Goal: Task Accomplishment & Management: Manage account settings

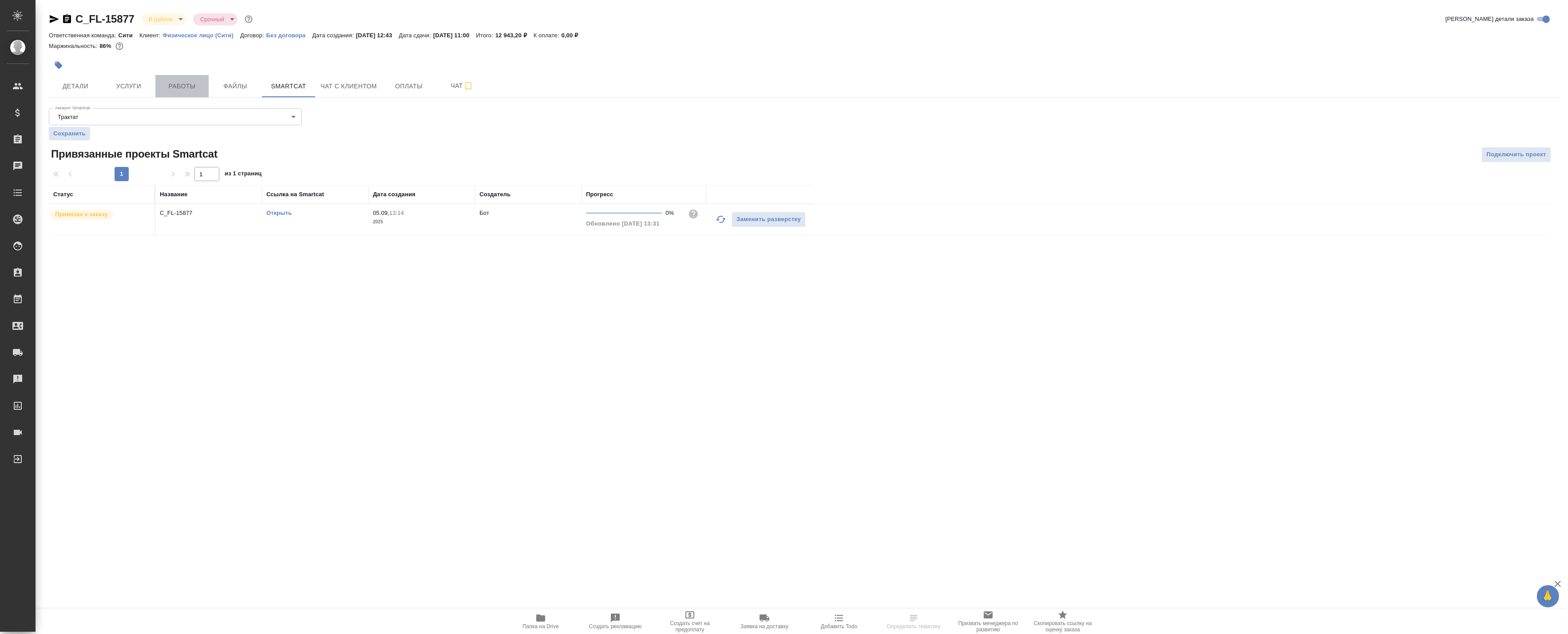
click at [161, 86] on span "Работы" at bounding box center [182, 86] width 43 height 11
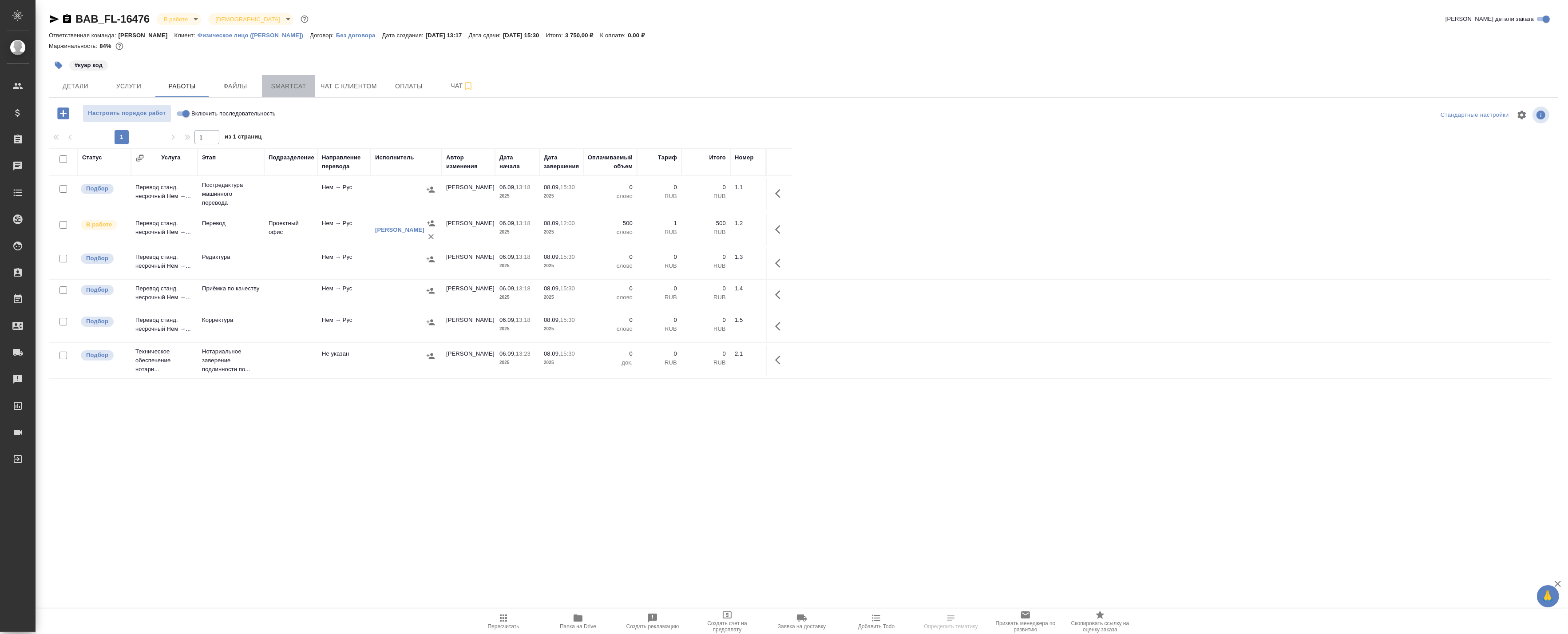
click at [276, 87] on span "Smartcat" at bounding box center [289, 86] width 43 height 11
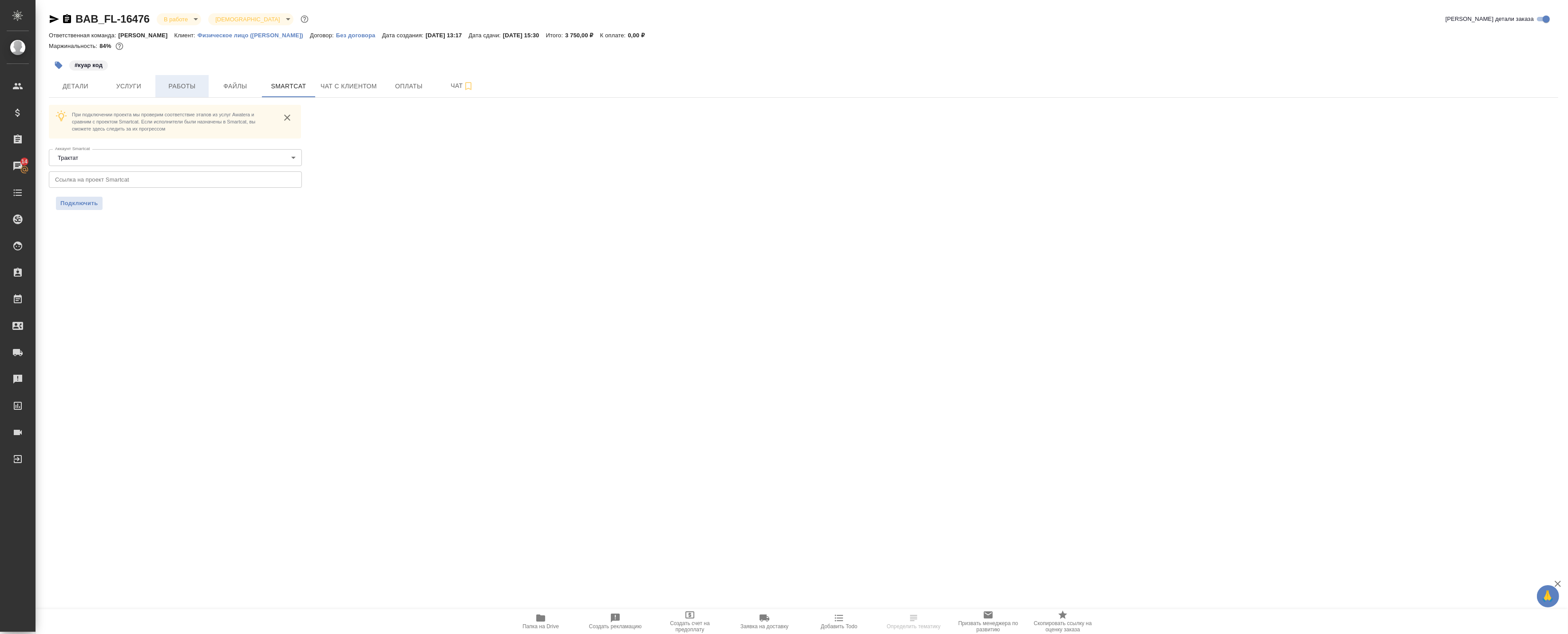
click at [174, 83] on span "Работы" at bounding box center [182, 86] width 43 height 11
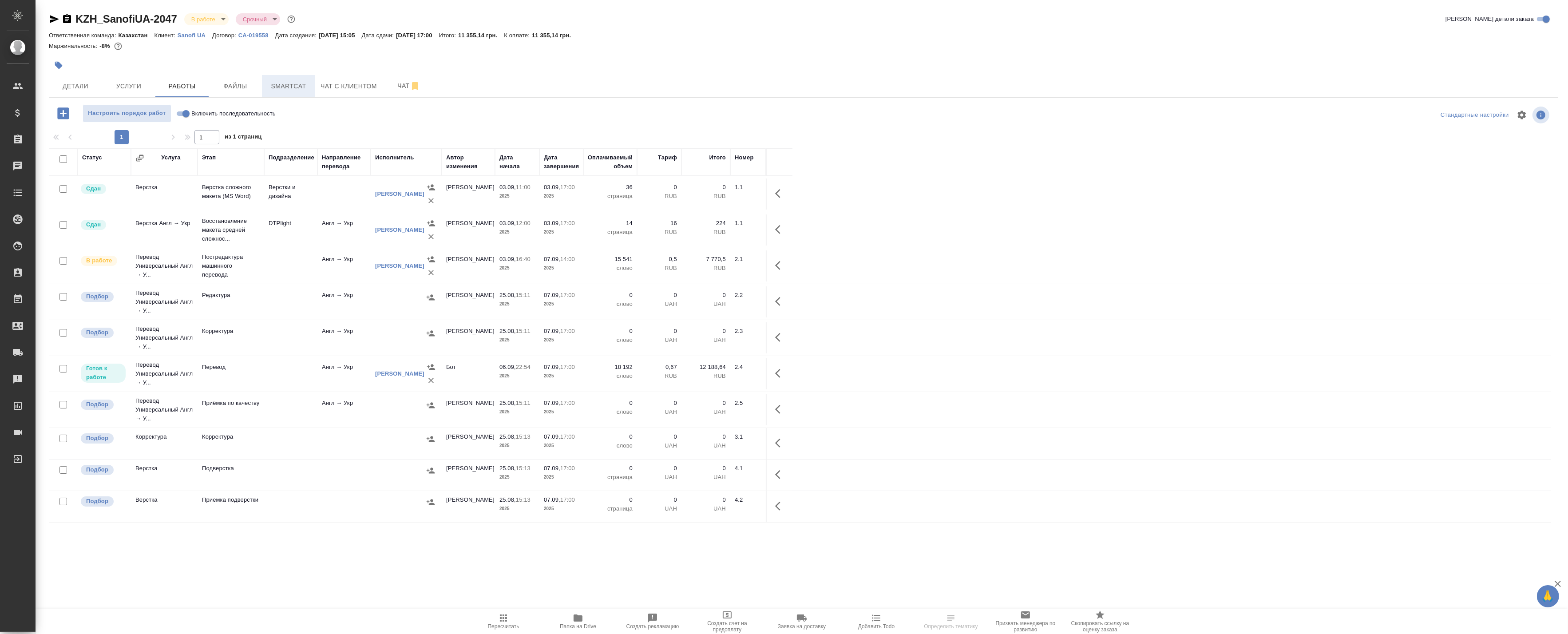
click at [303, 82] on span "Smartcat" at bounding box center [289, 86] width 43 height 11
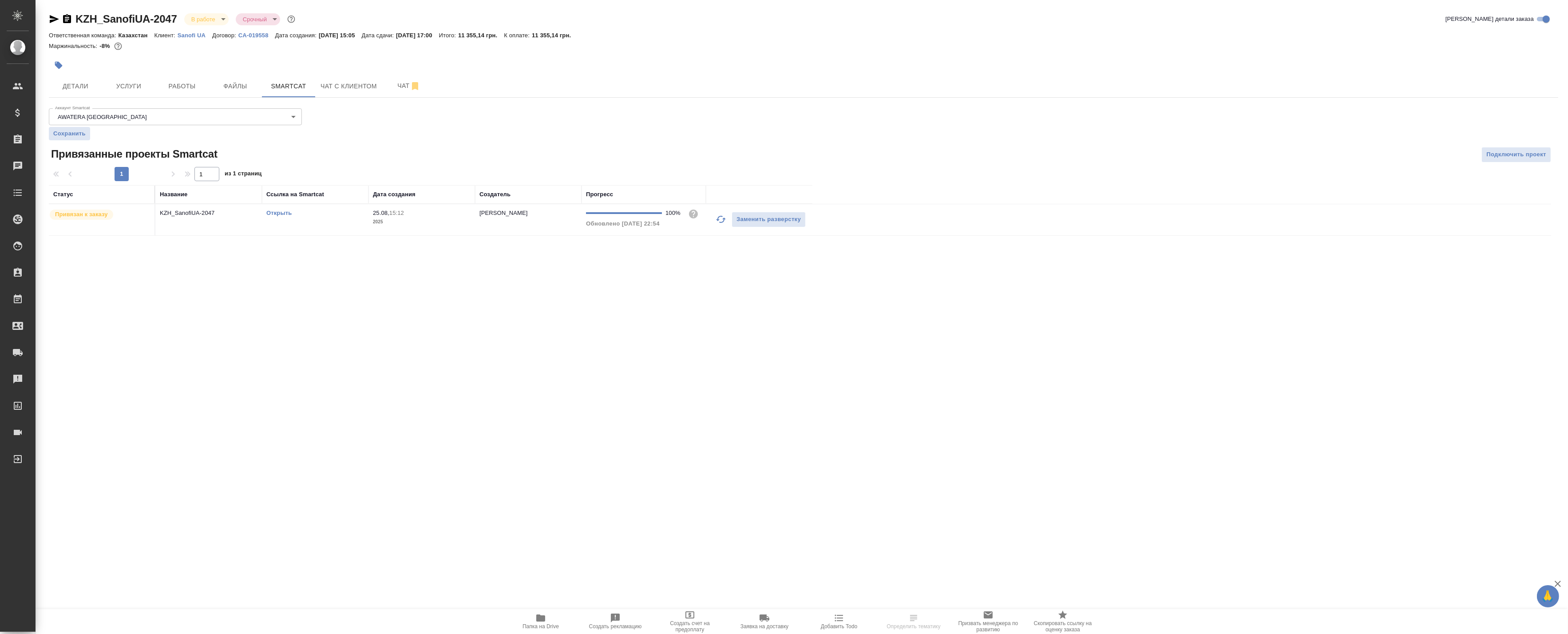
click at [718, 221] on icon "button" at bounding box center [721, 220] width 11 height 11
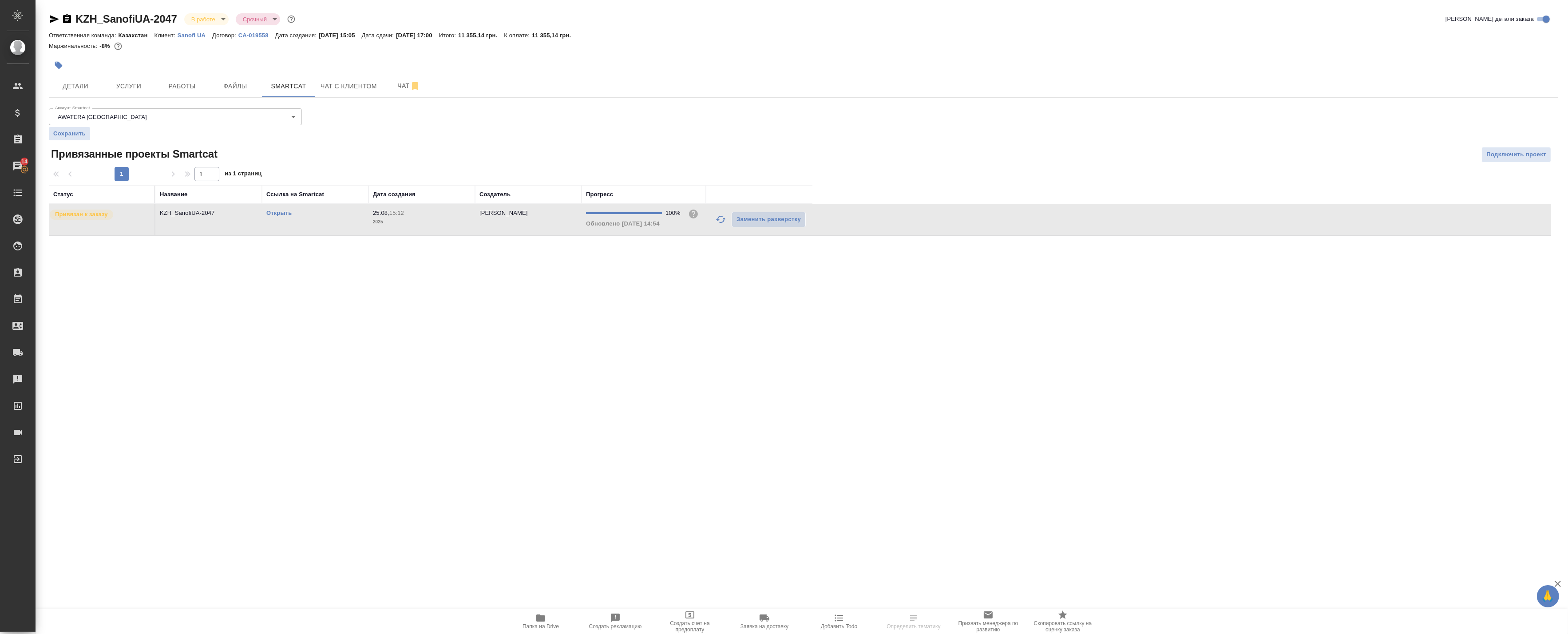
click at [283, 211] on link "Открыть" at bounding box center [279, 213] width 26 height 7
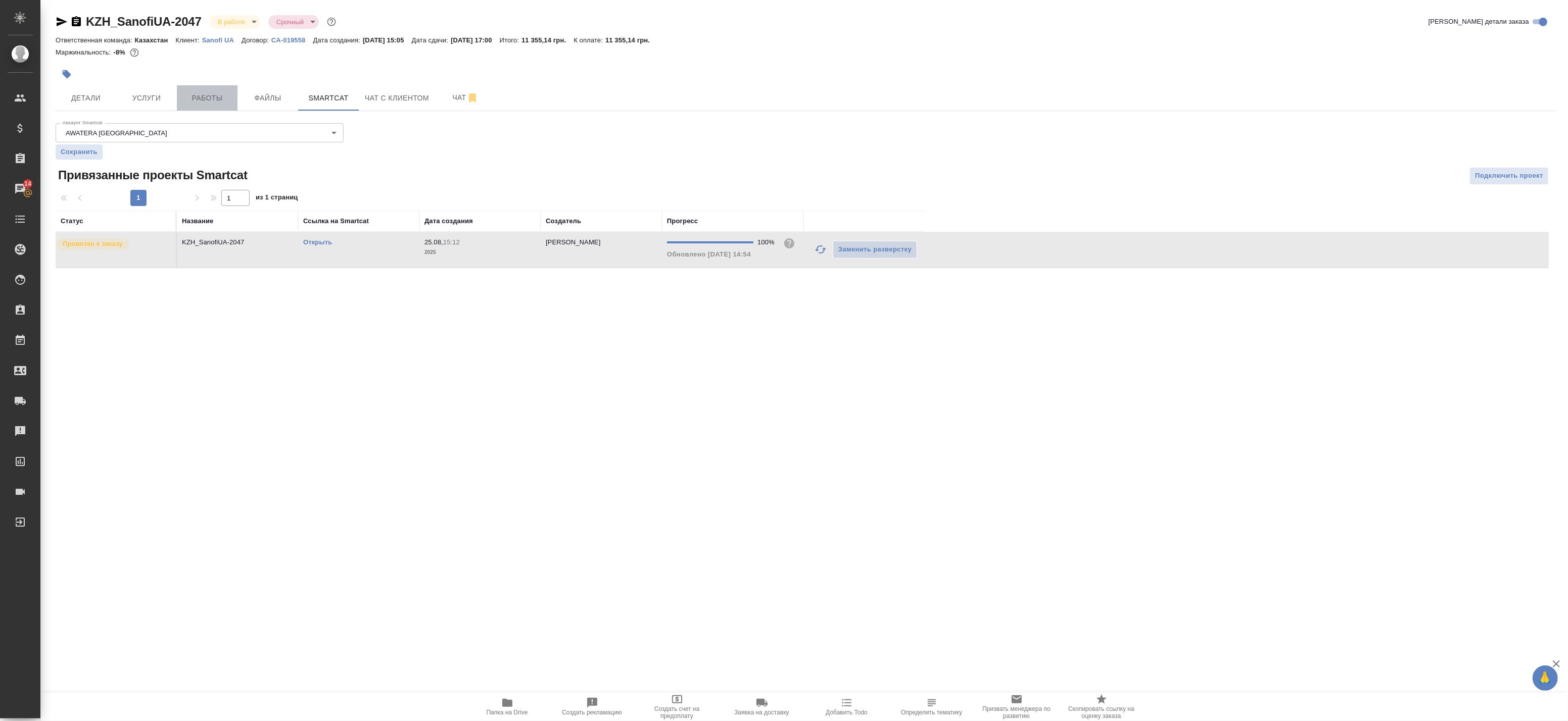
click at [195, 90] on button "Работы" at bounding box center [207, 98] width 61 height 25
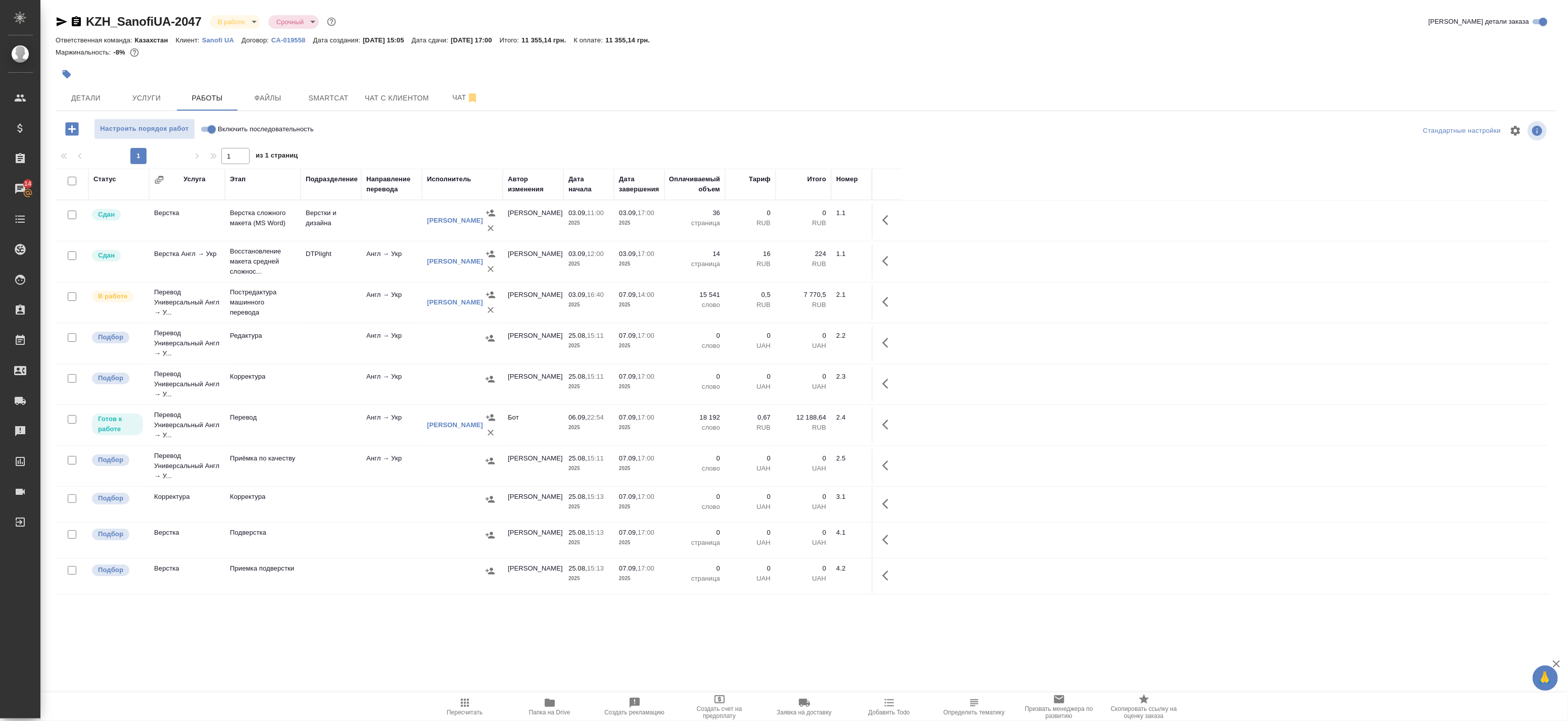
click at [73, 419] on input "checkbox" at bounding box center [72, 420] width 8 height 8
checkbox input "true"
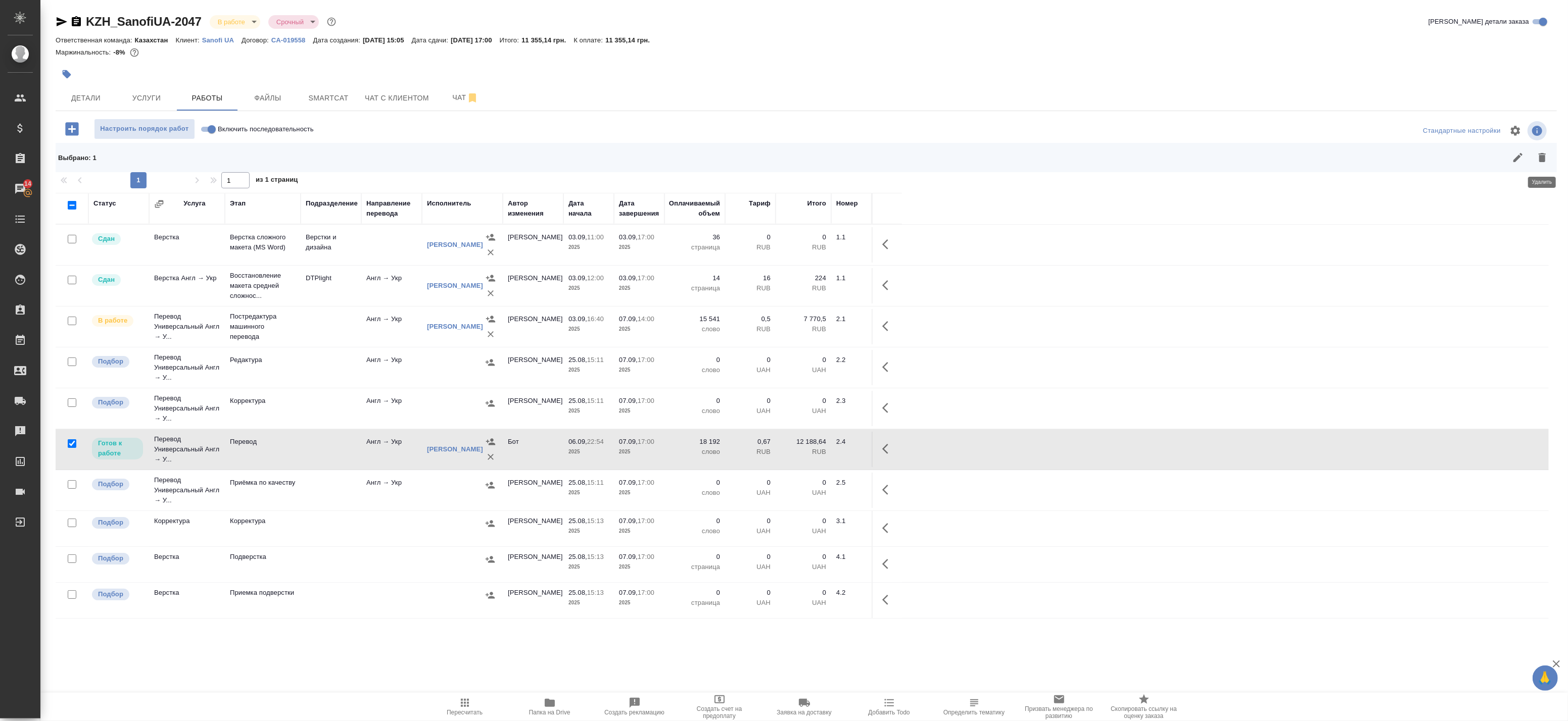
click at [1538, 154] on icon "button" at bounding box center [1542, 158] width 12 height 12
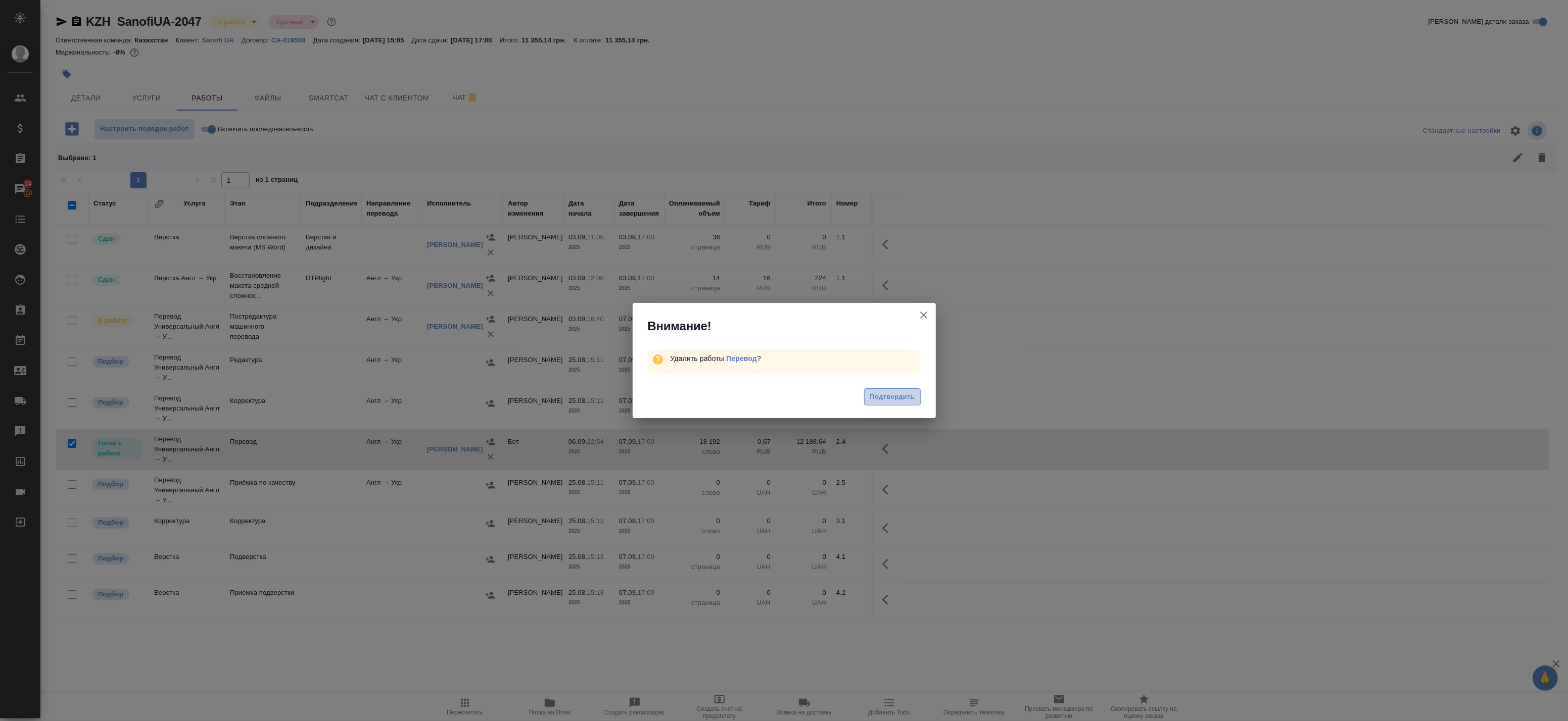
click at [911, 392] on span "Подтвердить" at bounding box center [892, 397] width 45 height 12
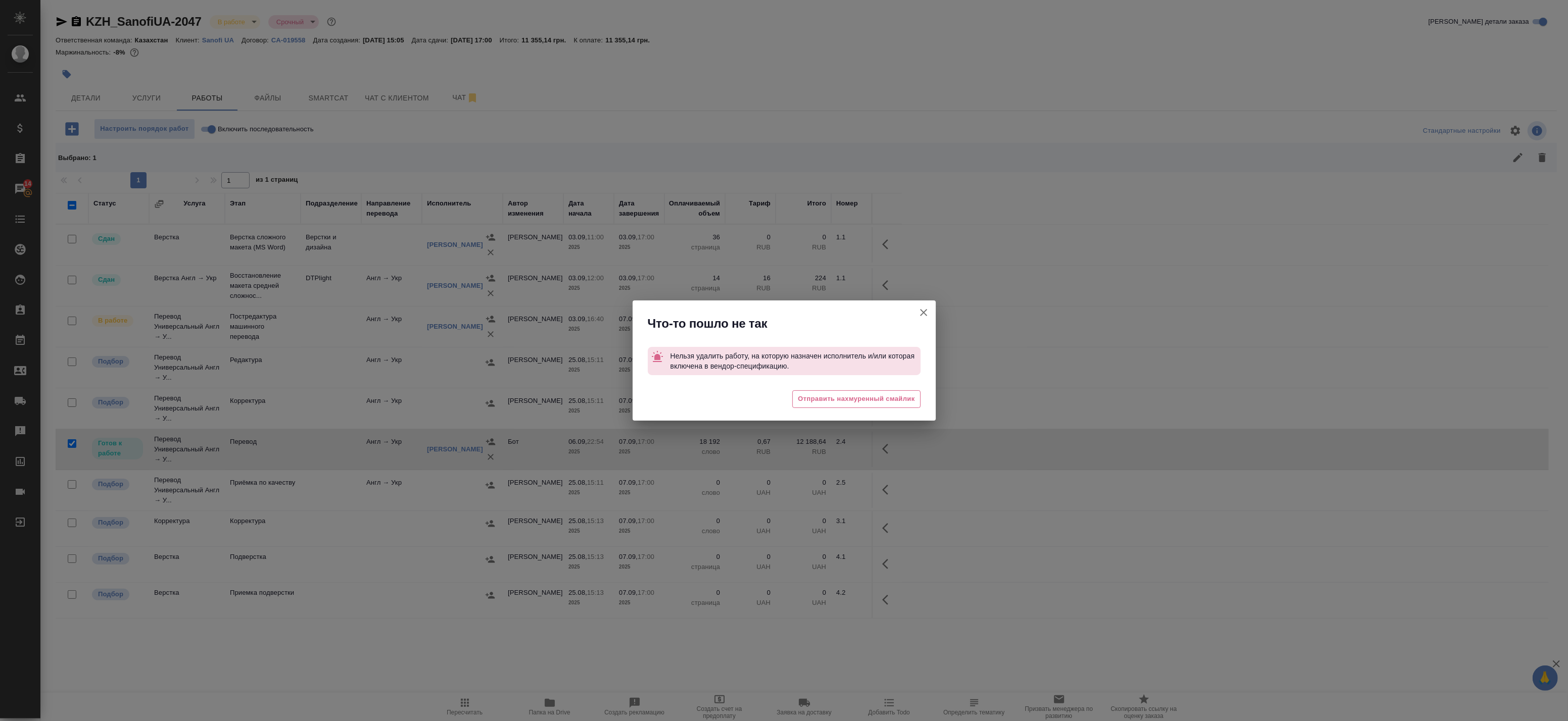
drag, startPoint x: 927, startPoint y: 308, endPoint x: 912, endPoint y: 309, distance: 15.0
click at [924, 308] on icon "button" at bounding box center [924, 313] width 12 height 12
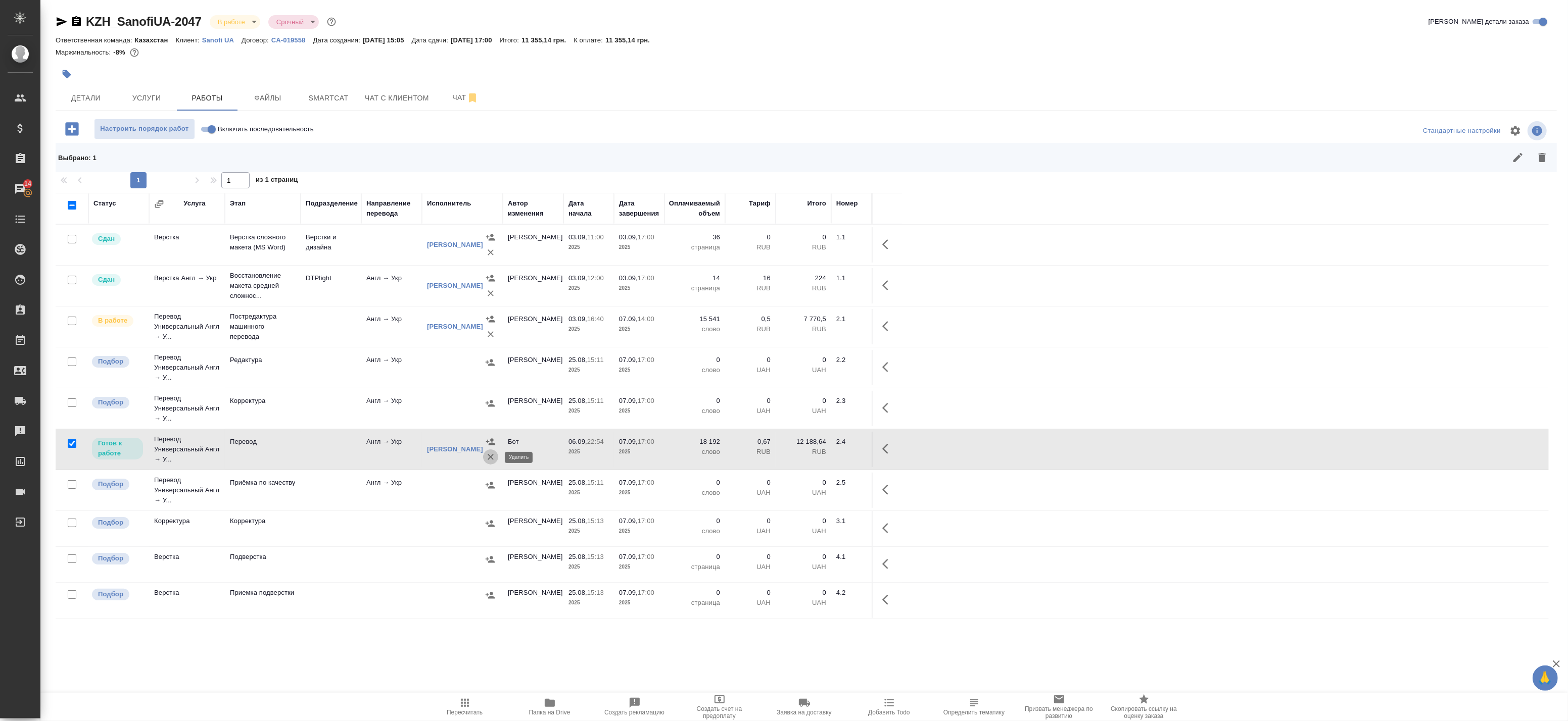
click at [488, 459] on icon "button" at bounding box center [491, 457] width 6 height 6
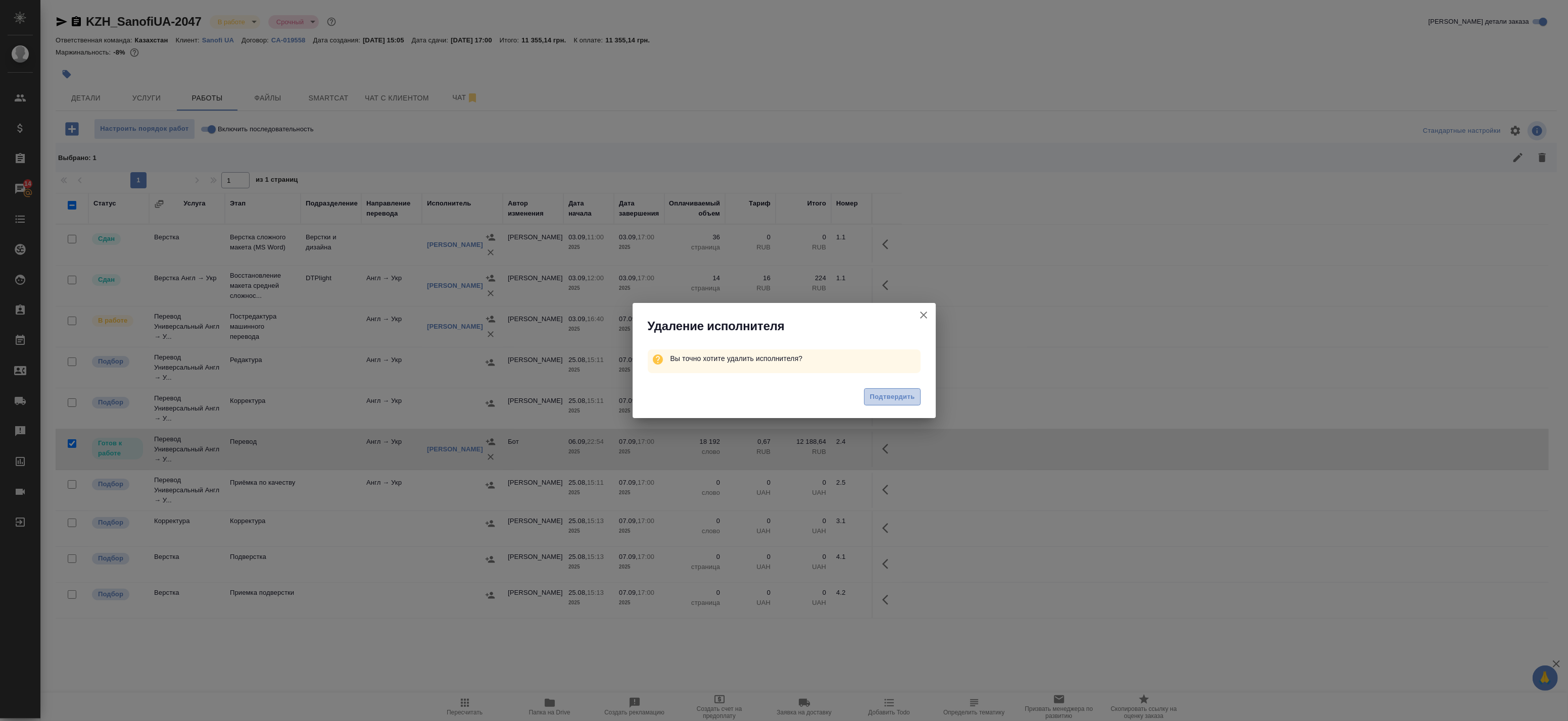
click at [892, 392] on span "Подтвердить" at bounding box center [892, 397] width 45 height 12
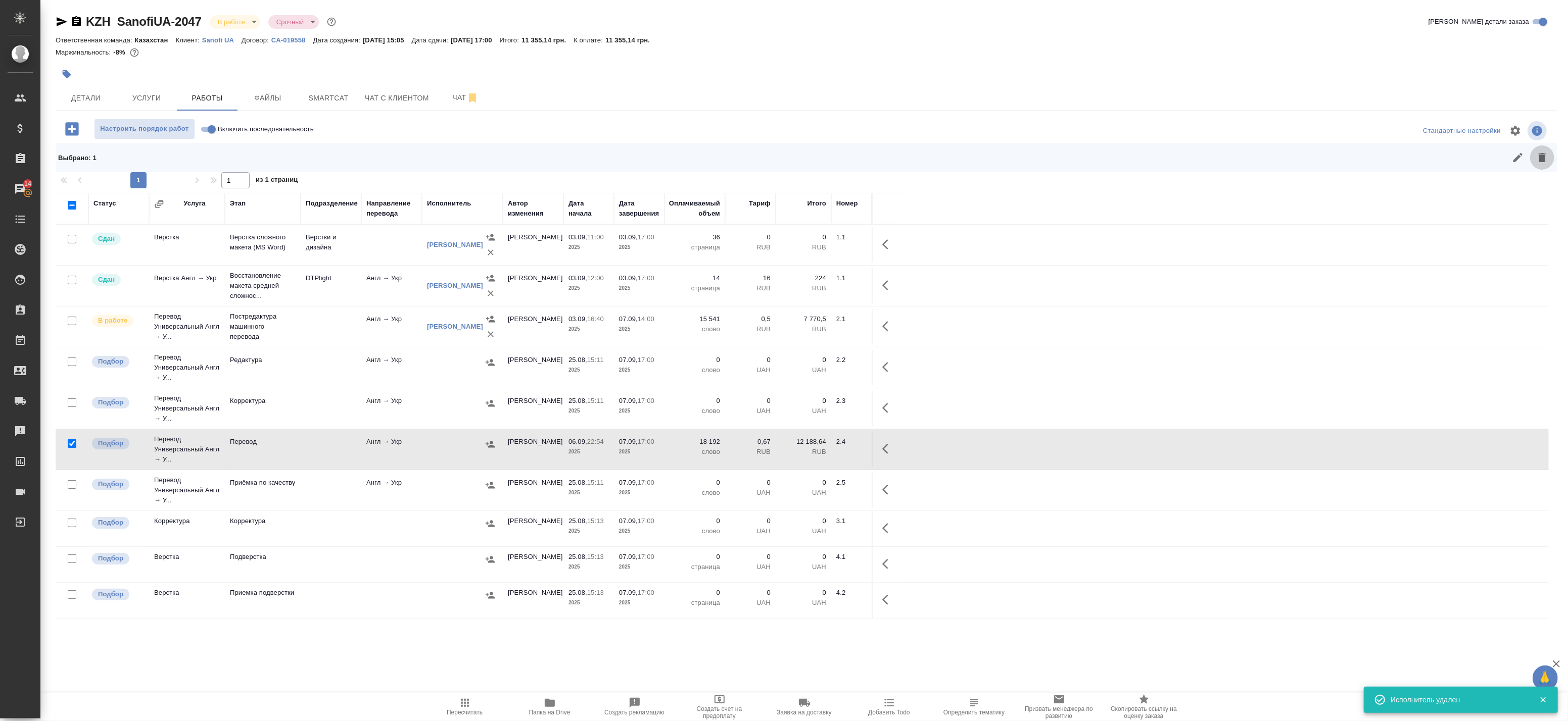
click at [1548, 158] on icon "button" at bounding box center [1542, 158] width 12 height 12
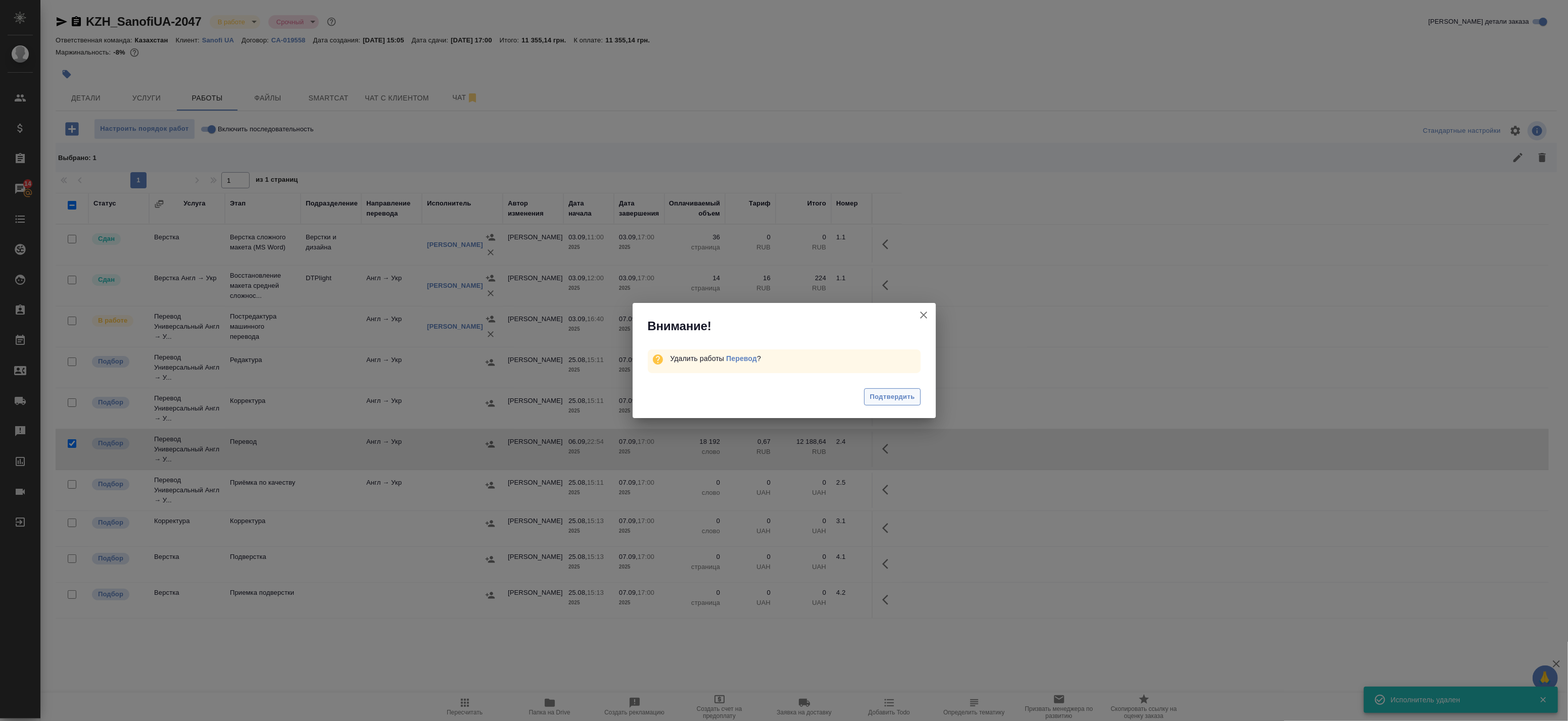
click at [897, 391] on span "Подтвердить" at bounding box center [892, 397] width 45 height 12
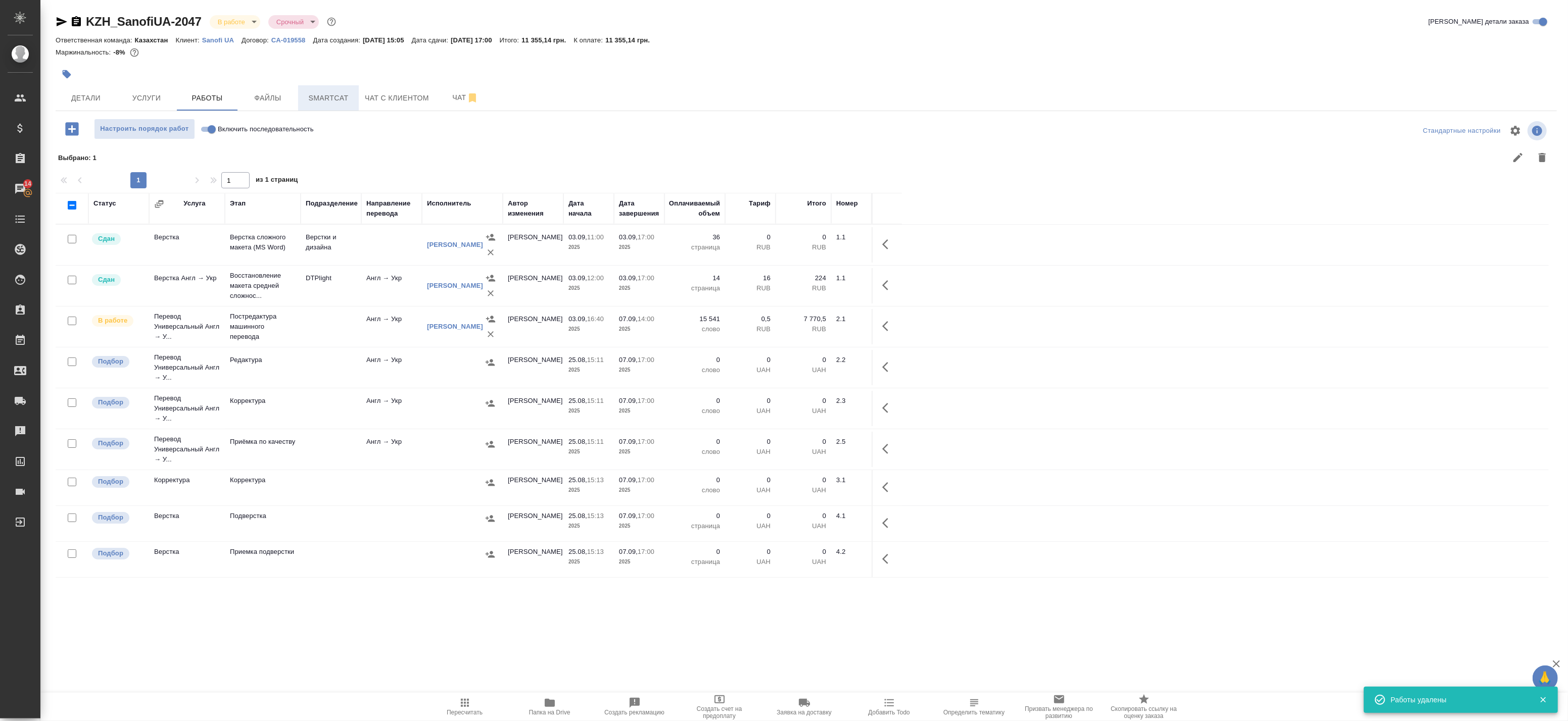
click at [339, 97] on span "Smartcat" at bounding box center [328, 98] width 49 height 12
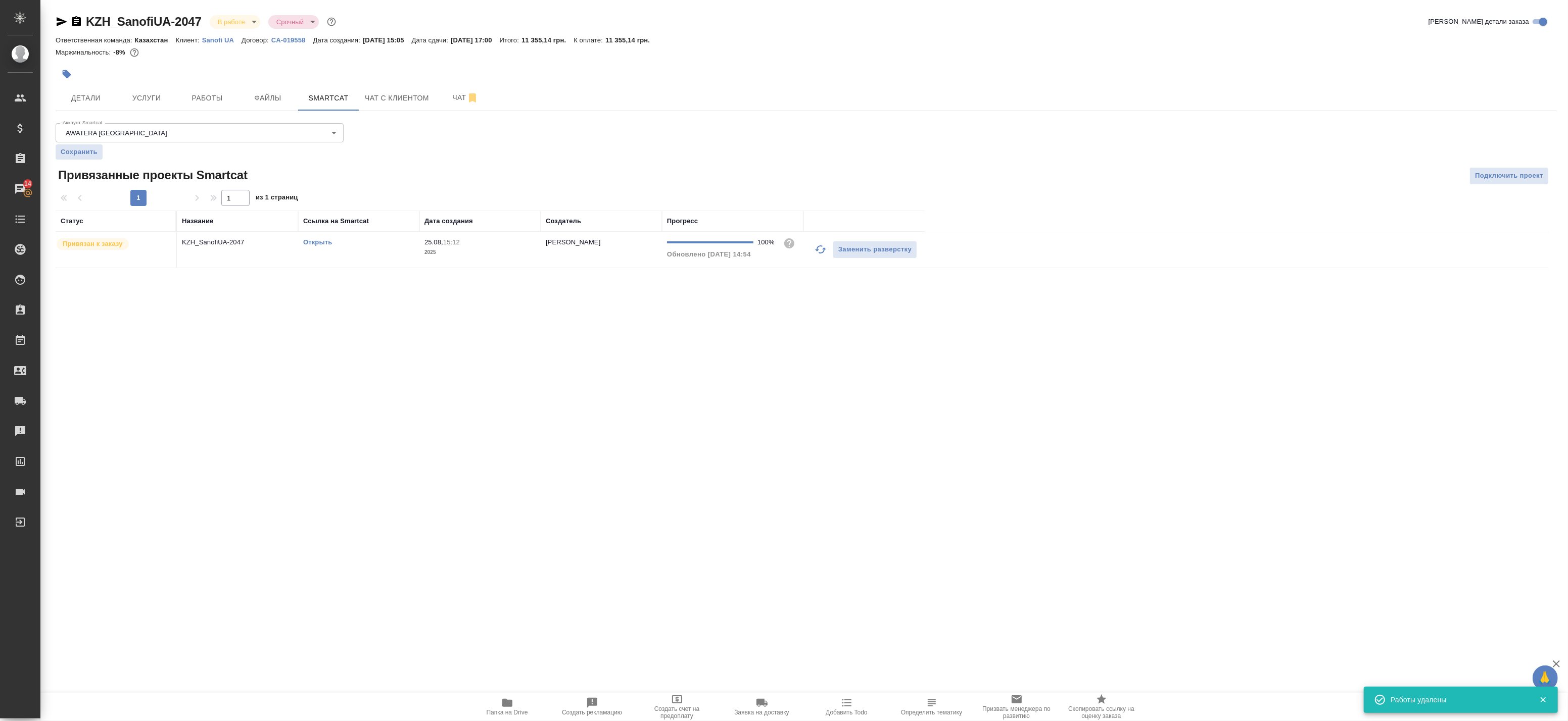
click at [243, 249] on td "KZH_SanofiUA-2047" at bounding box center [237, 249] width 121 height 35
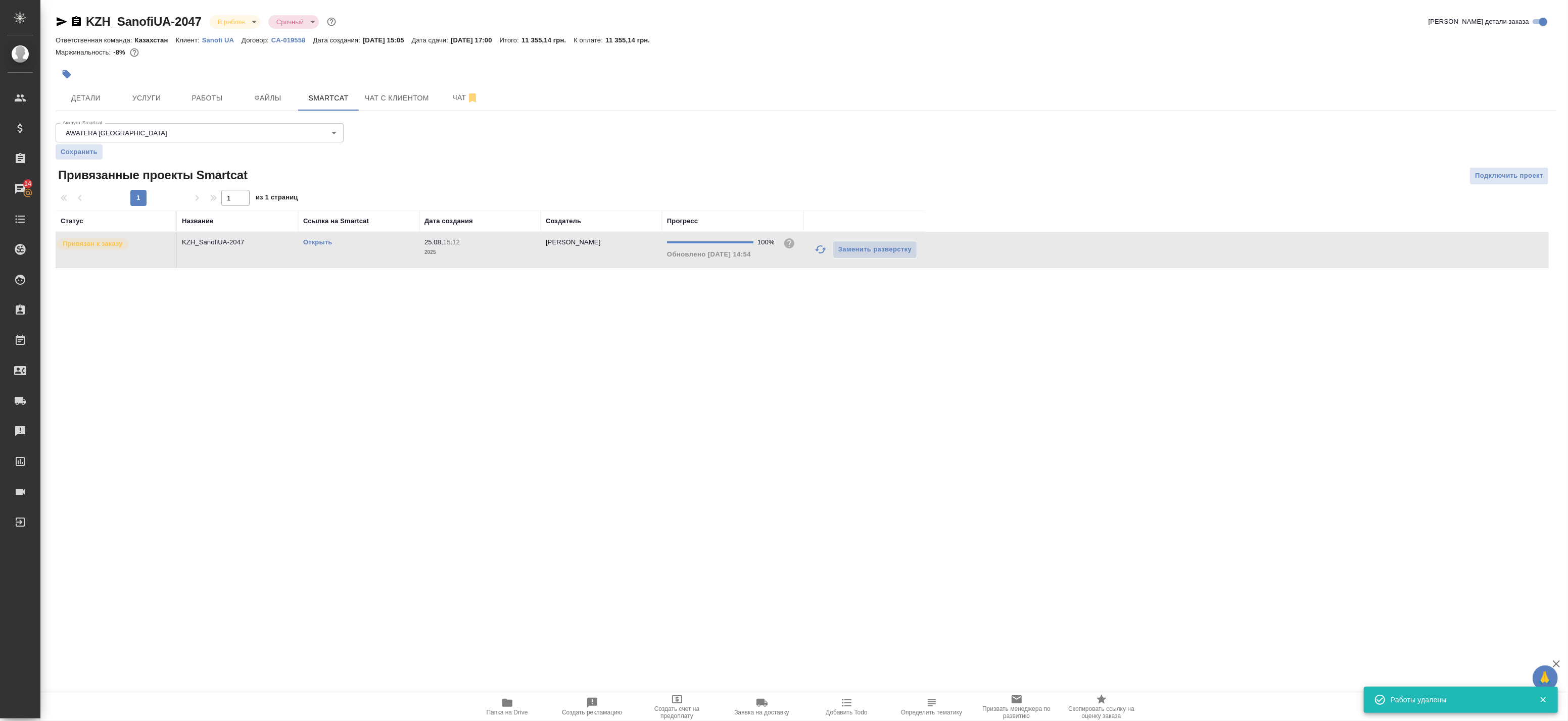
click at [243, 249] on td "KZH_SanofiUA-2047" at bounding box center [237, 249] width 121 height 35
click at [505, 697] on icon "button" at bounding box center [507, 703] width 12 height 12
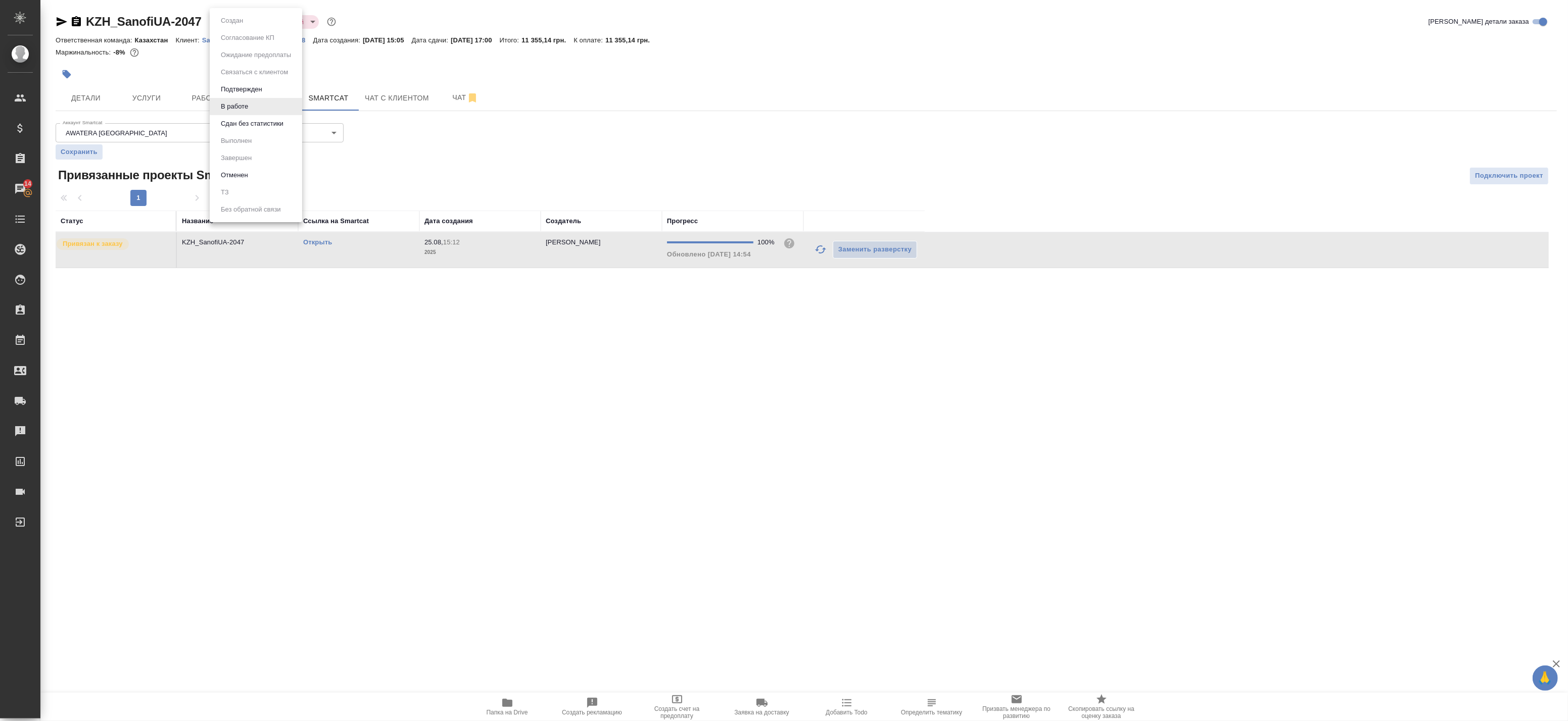
click at [240, 22] on body "🙏 .cls-1 fill:#fff; AWATERA Badanyan Artak Клиенты Спецификации Заказы 14 Чаты …" at bounding box center [784, 360] width 1568 height 721
click at [215, 118] on li "Сдан без статистики" at bounding box center [256, 123] width 92 height 17
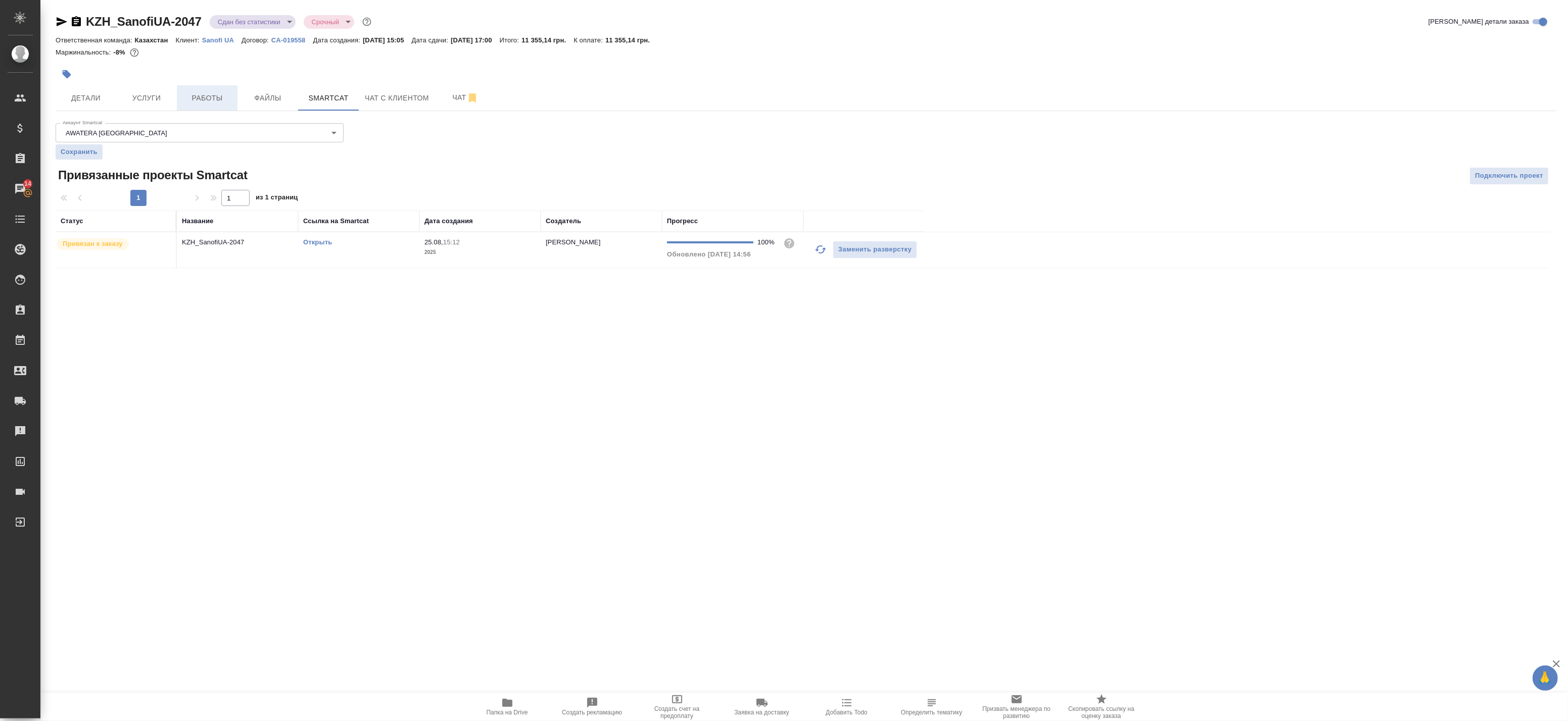
click at [201, 99] on span "Работы" at bounding box center [207, 98] width 49 height 12
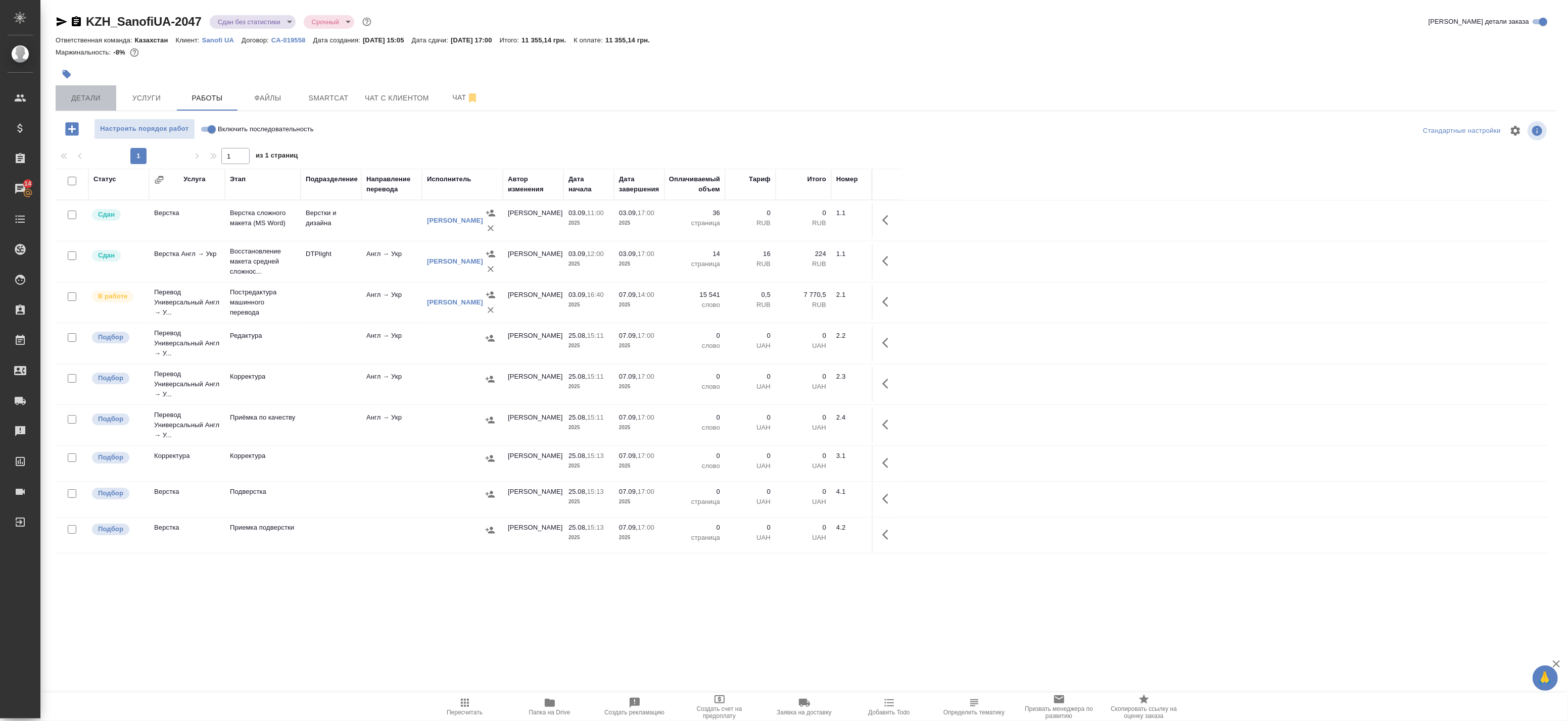
click at [87, 100] on span "Детали" at bounding box center [86, 98] width 49 height 12
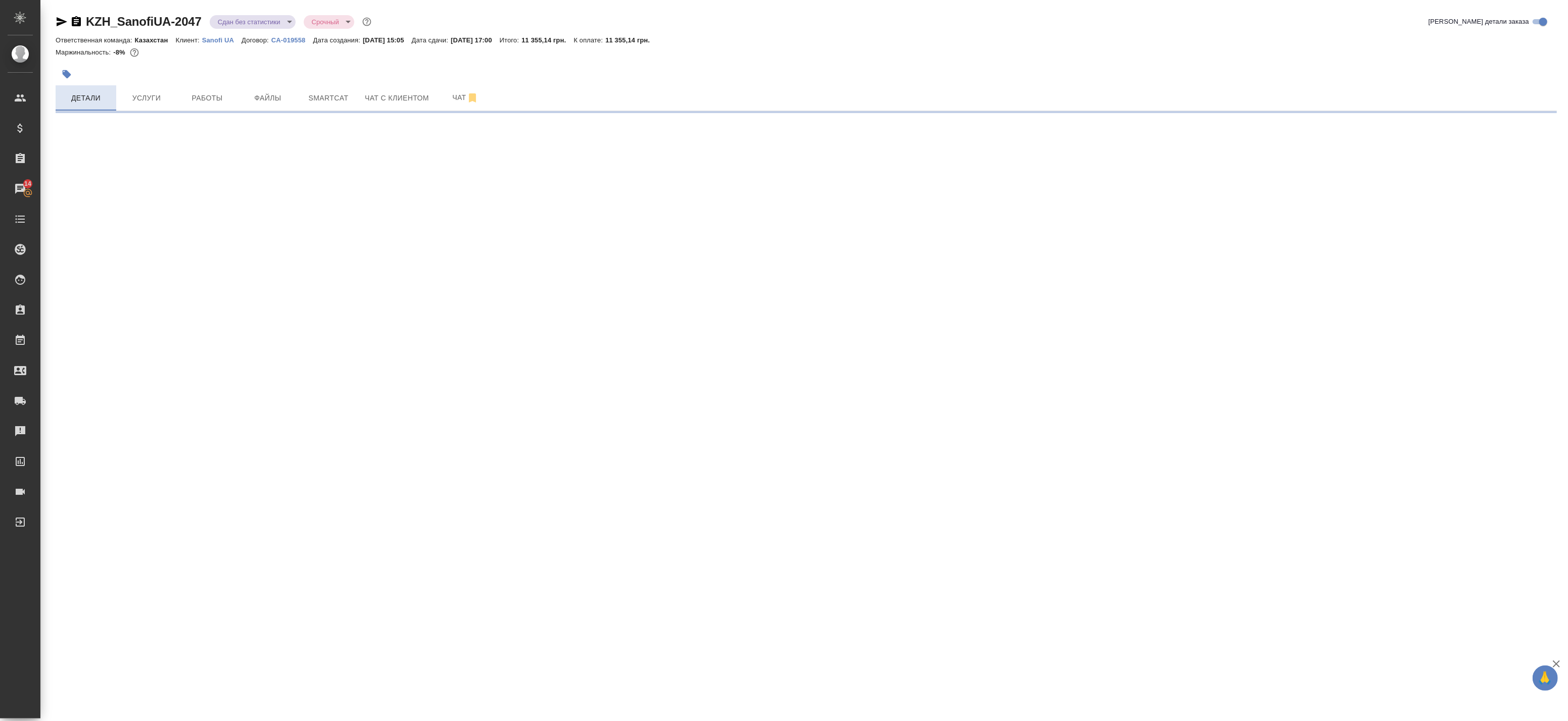
select select "RU"
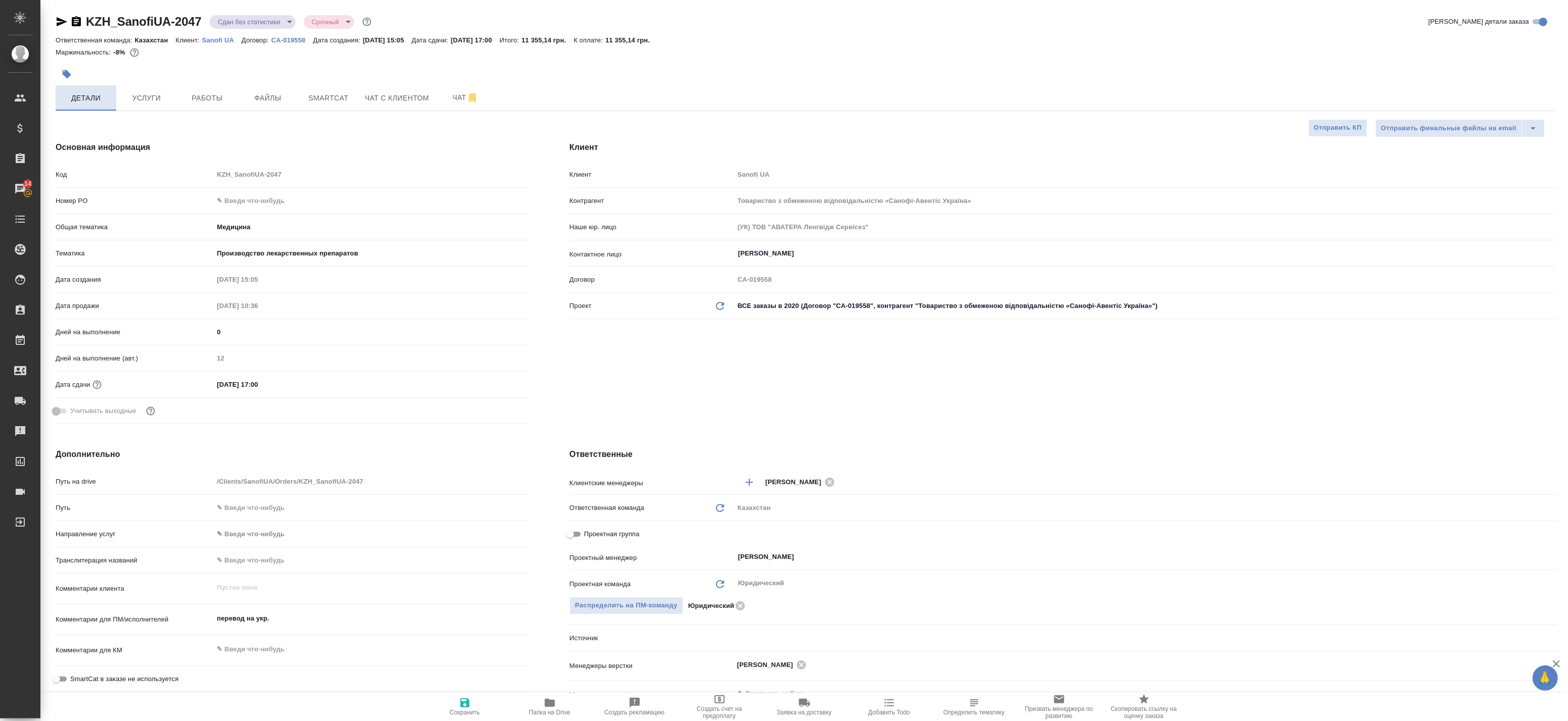
type textarea "x"
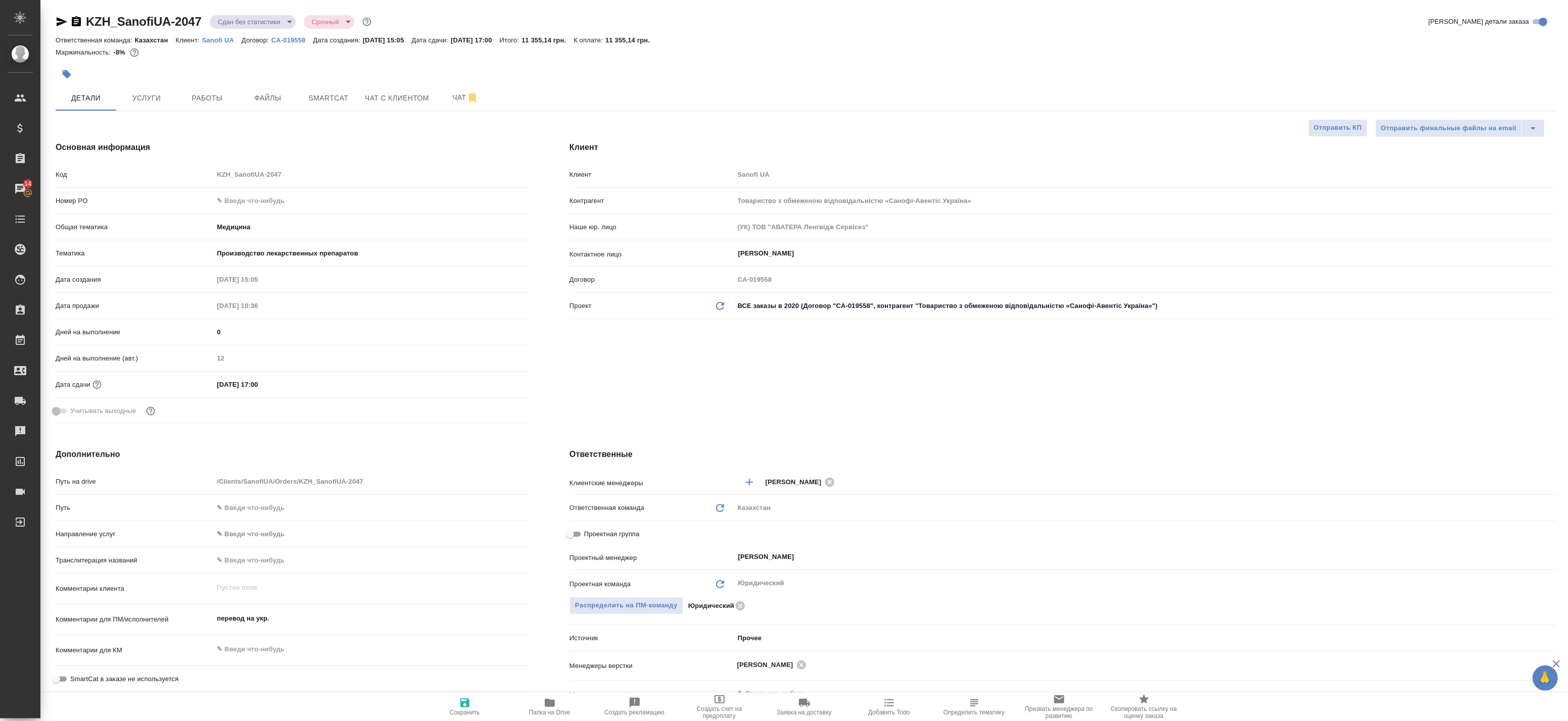
type textarea "x"
click at [61, 23] on icon "button" at bounding box center [62, 21] width 10 height 9
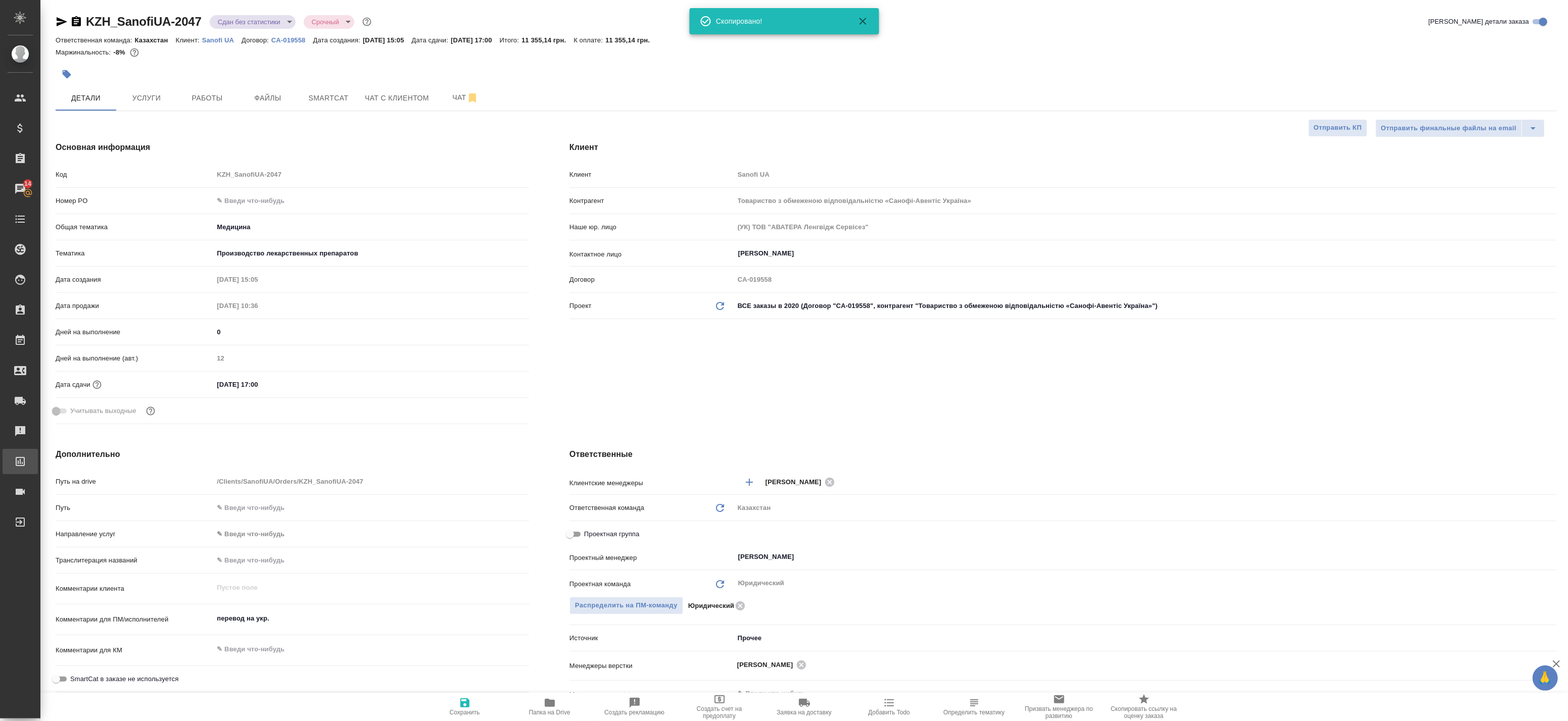
type textarea "x"
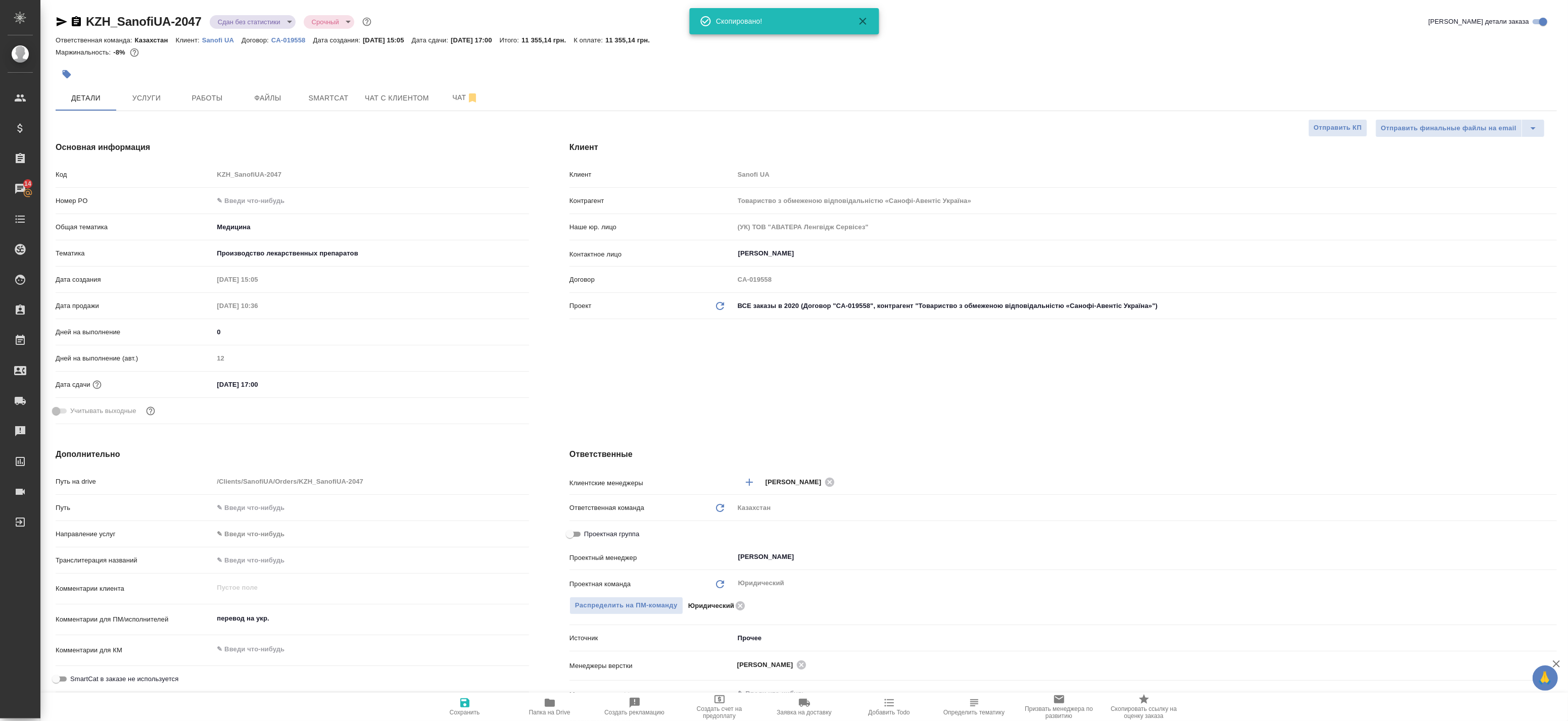
type textarea "x"
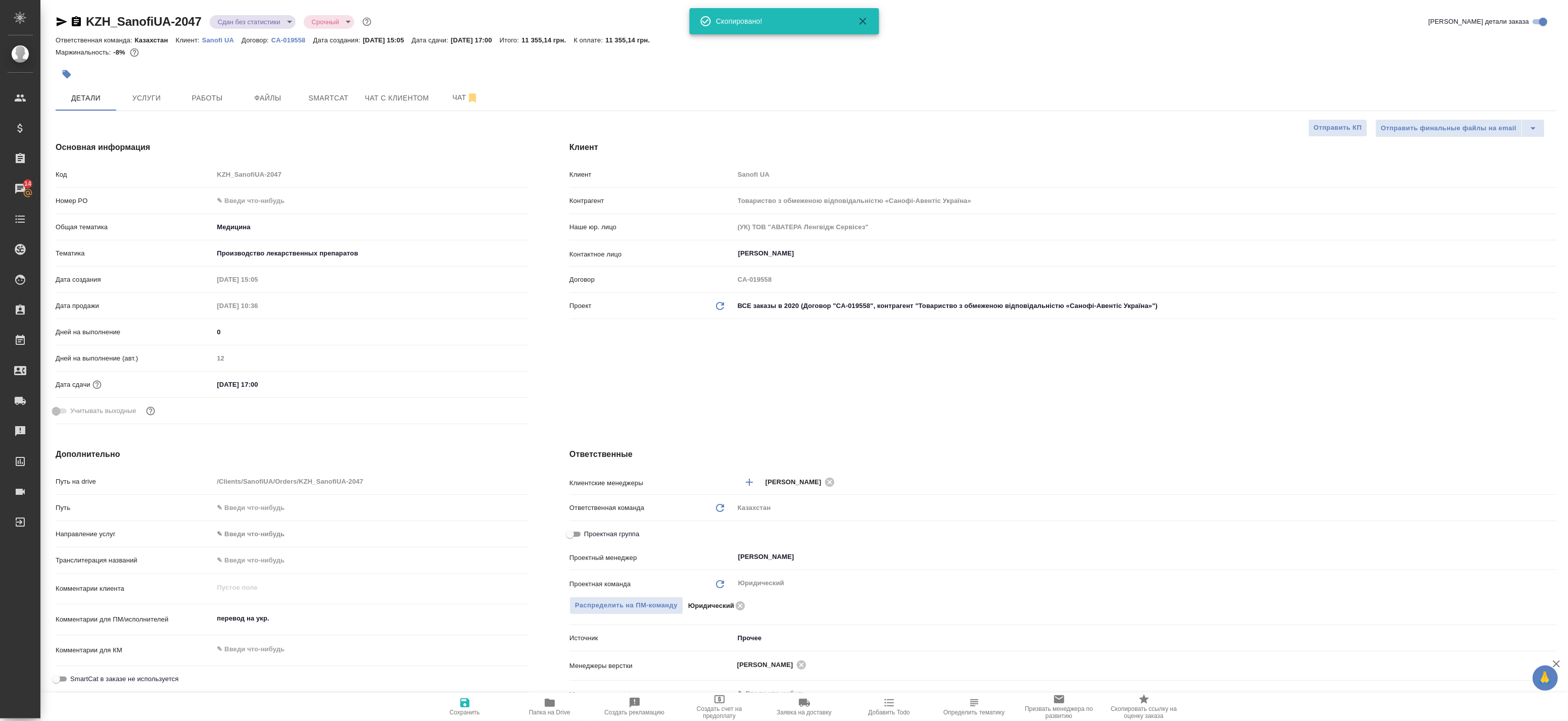
type textarea "x"
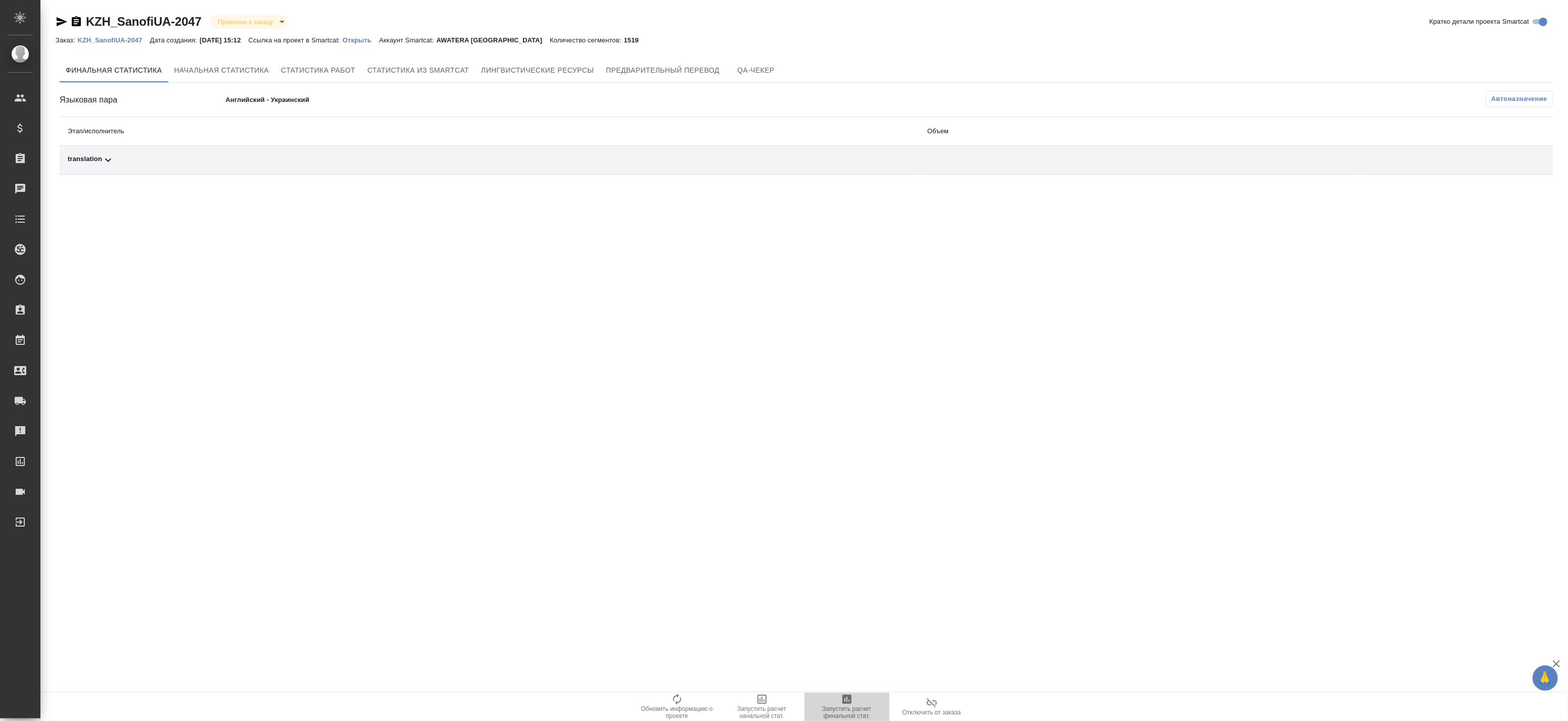
click at [858, 704] on span "Запустить расчет финальной стат." at bounding box center [847, 706] width 73 height 26
click at [132, 162] on div "translation" at bounding box center [489, 160] width 843 height 12
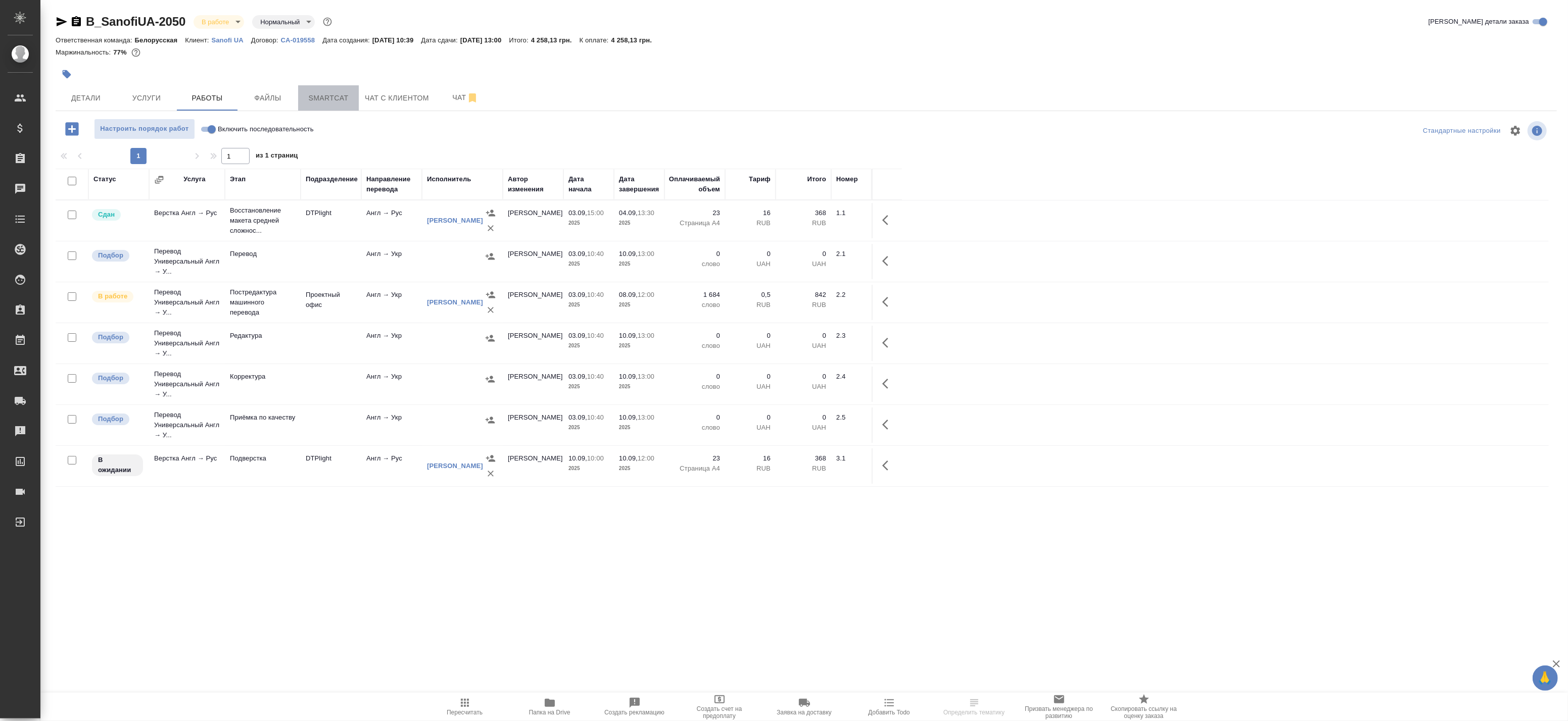
click at [336, 95] on span "Smartcat" at bounding box center [328, 98] width 49 height 12
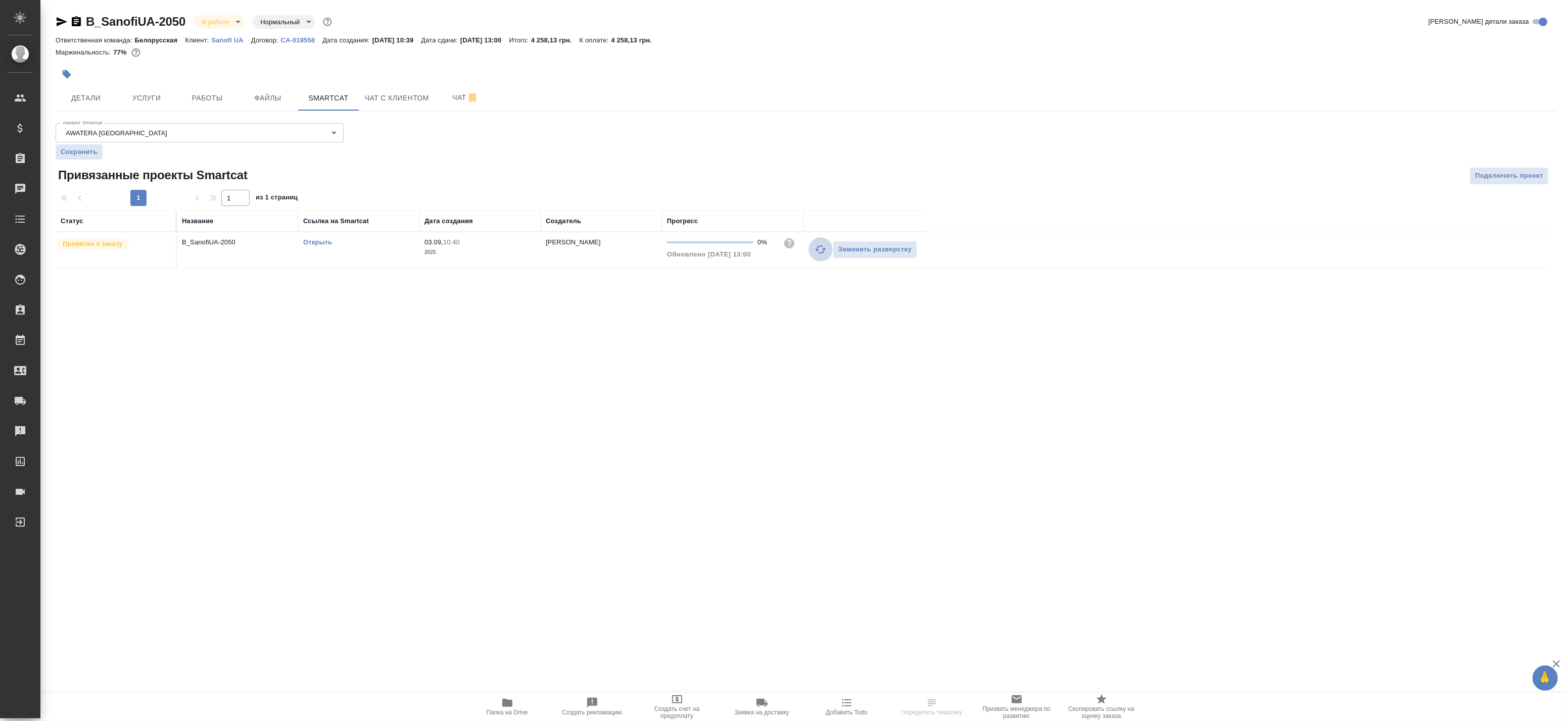
click at [817, 249] on icon "button" at bounding box center [820, 249] width 11 height 8
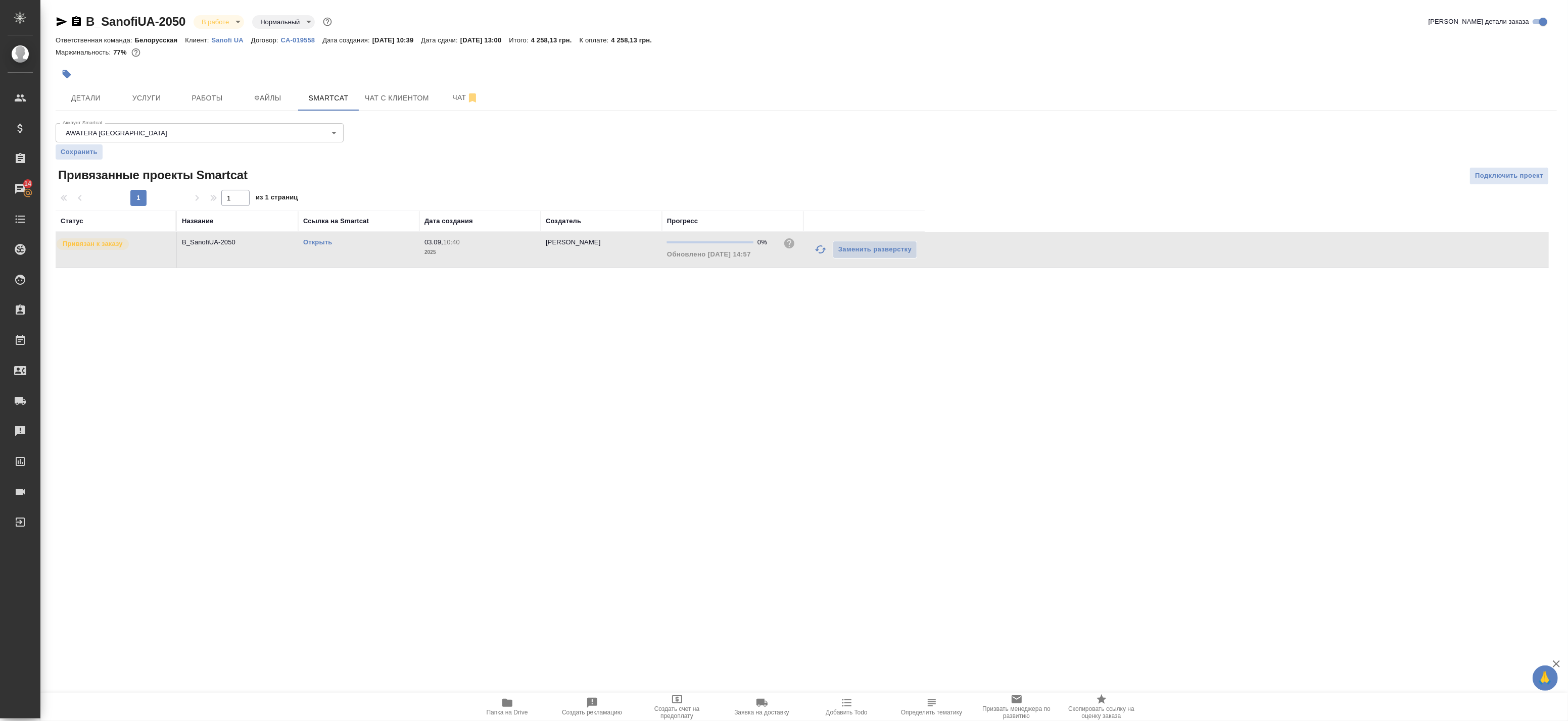
click at [321, 247] on div "Открыть" at bounding box center [359, 242] width 111 height 10
click at [319, 241] on link "Открыть" at bounding box center [318, 242] width 29 height 8
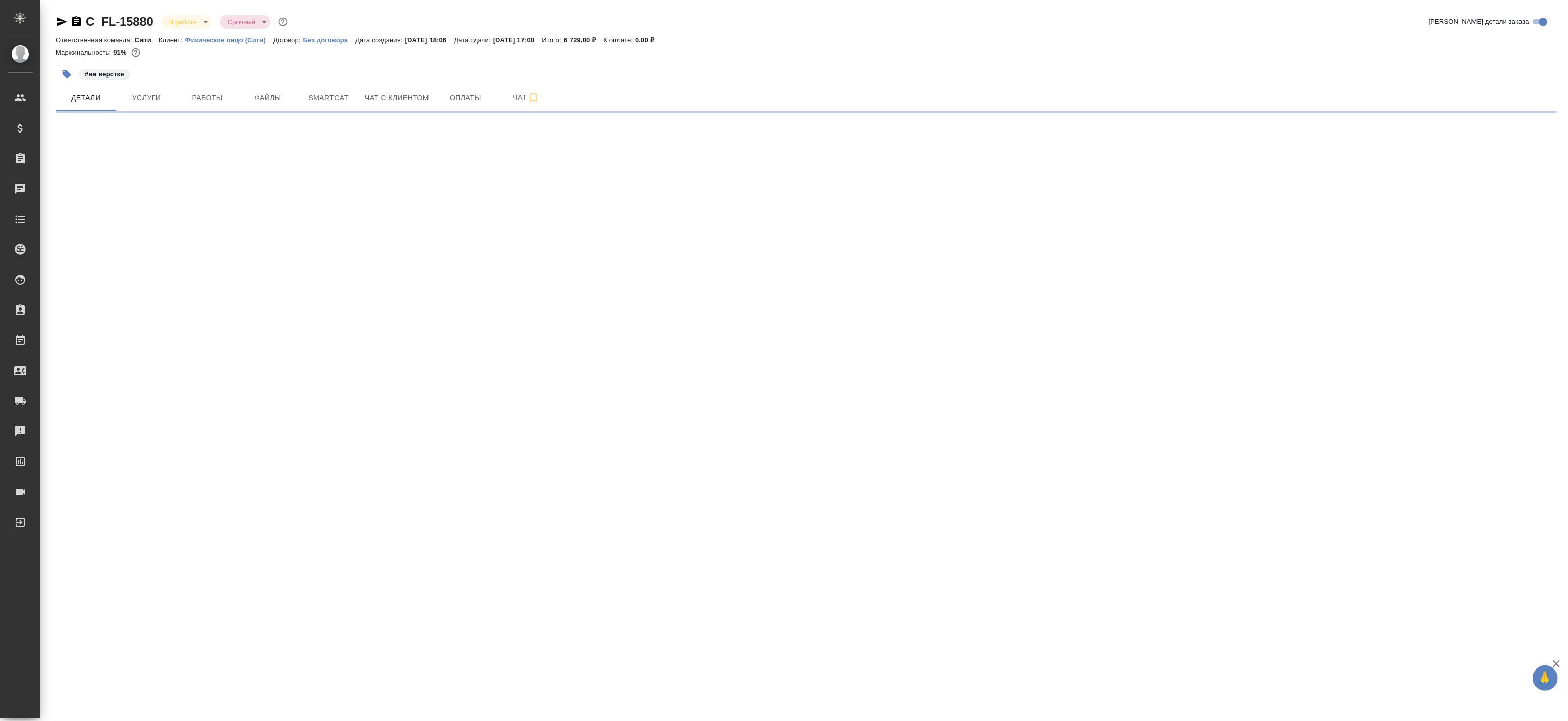
select select "RU"
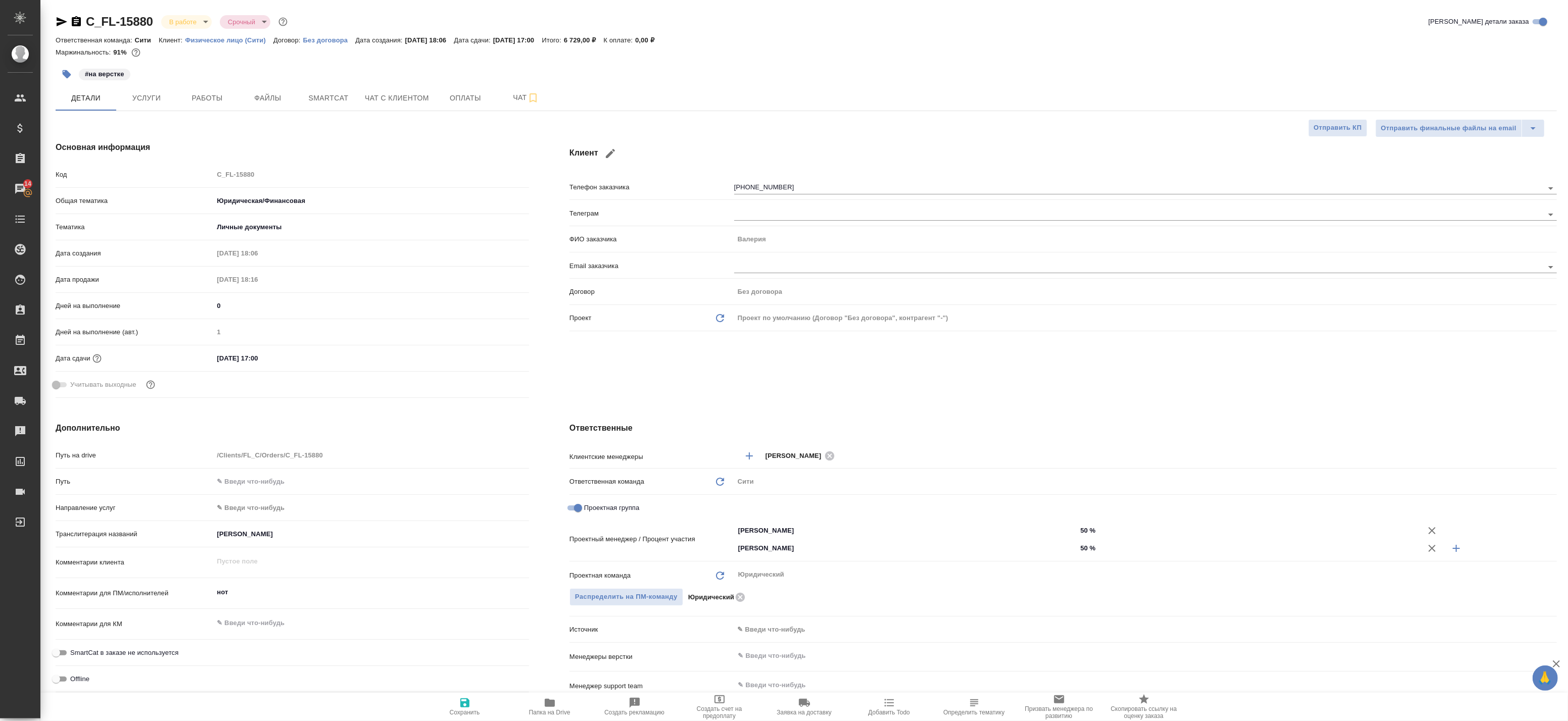
type textarea "x"
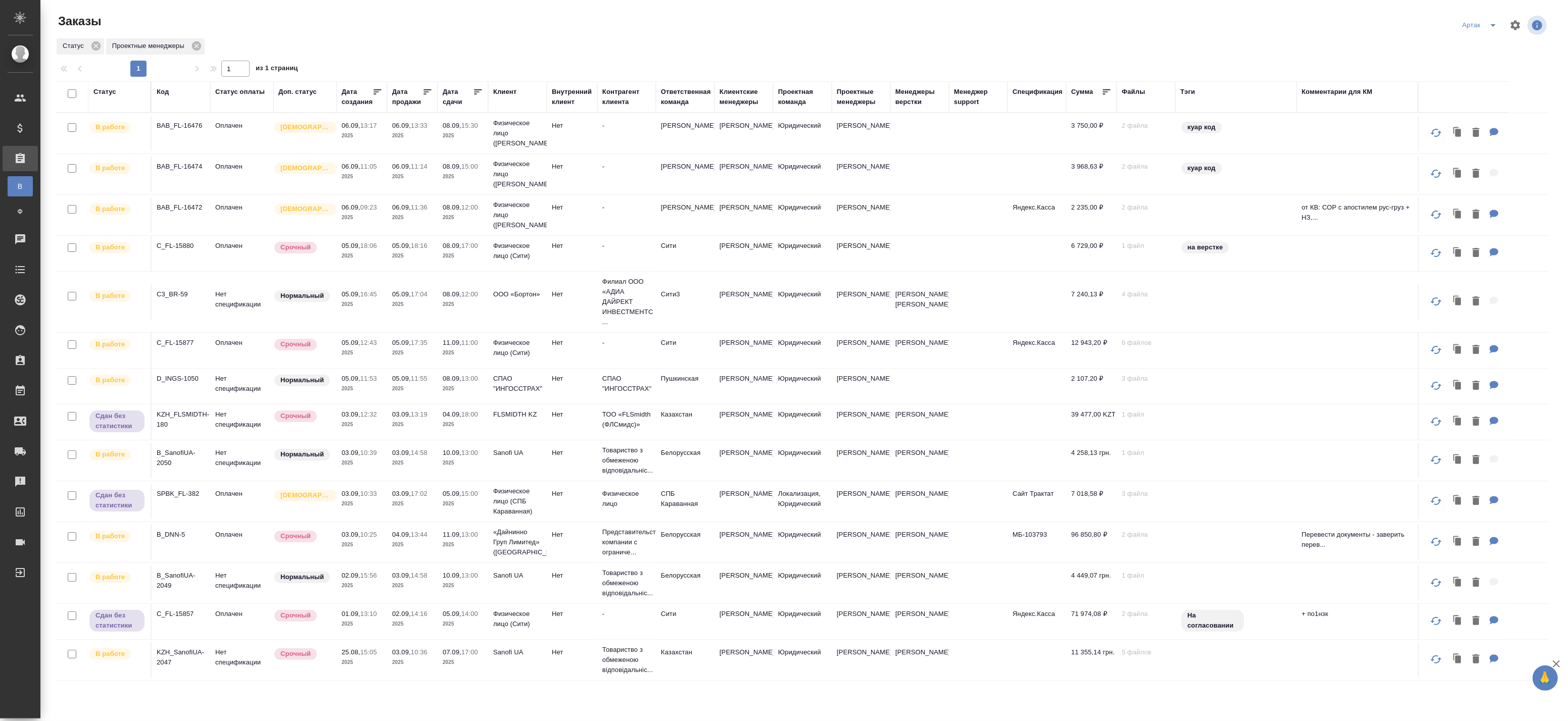
click at [342, 581] on div "02.09, 15:56 2025" at bounding box center [362, 580] width 40 height 20
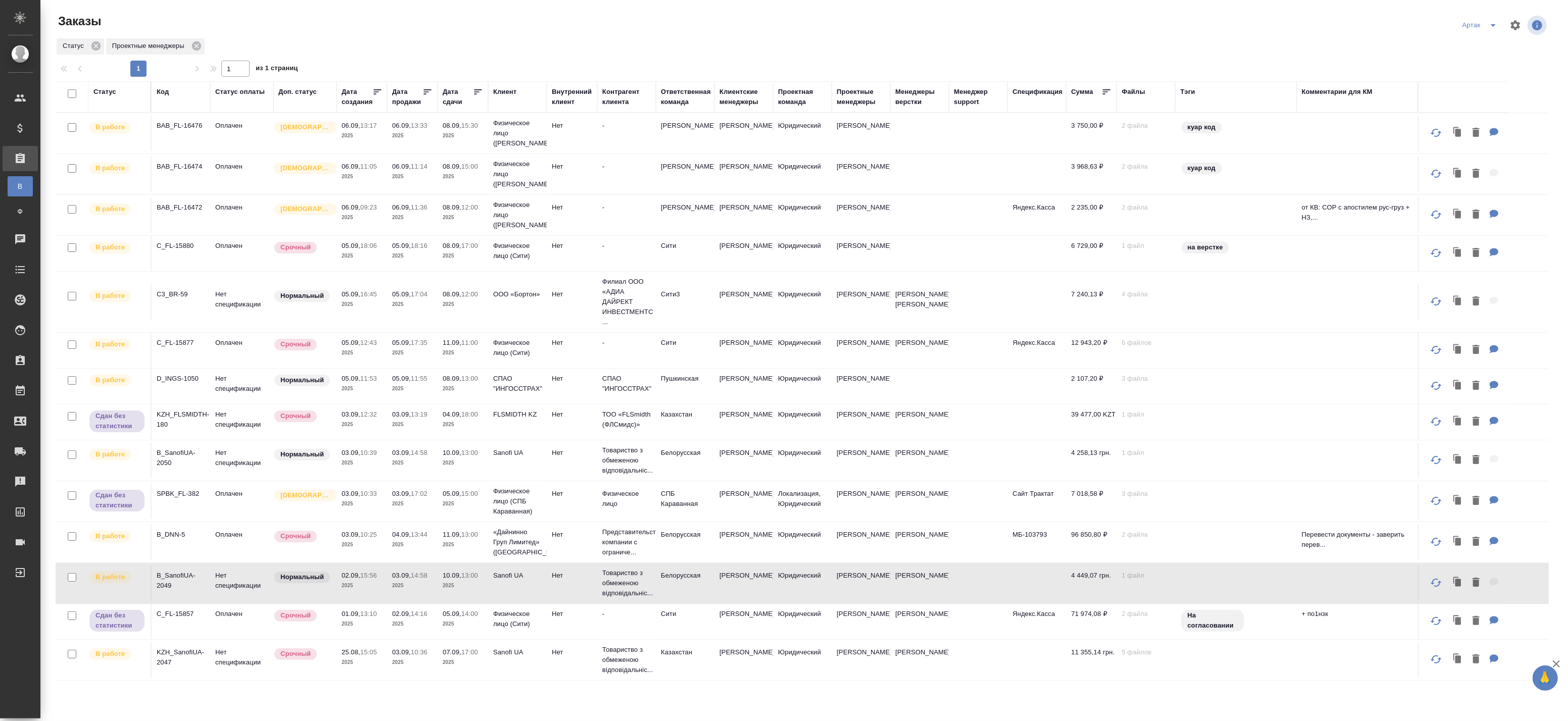
click at [370, 583] on p "2025" at bounding box center [362, 586] width 40 height 10
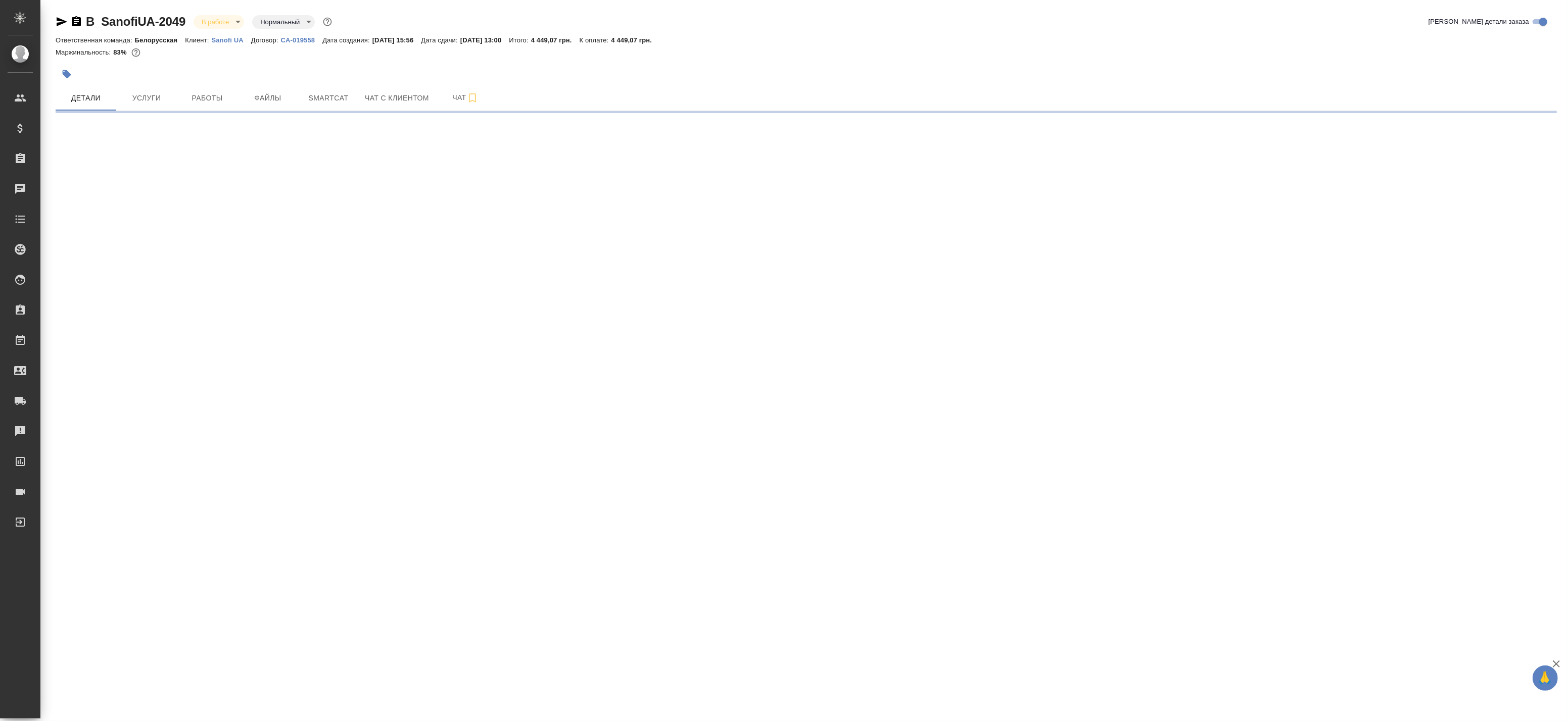
select select "RU"
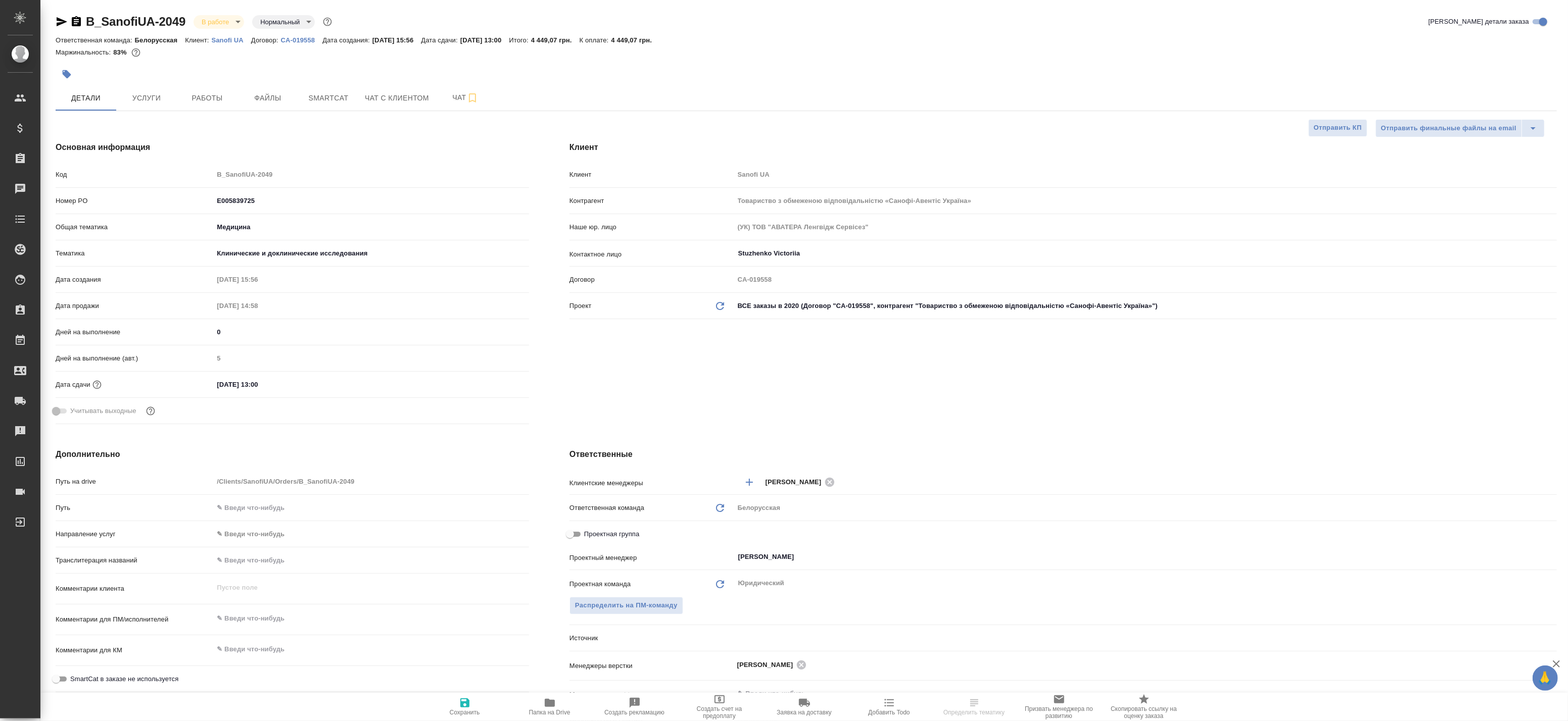
type textarea "x"
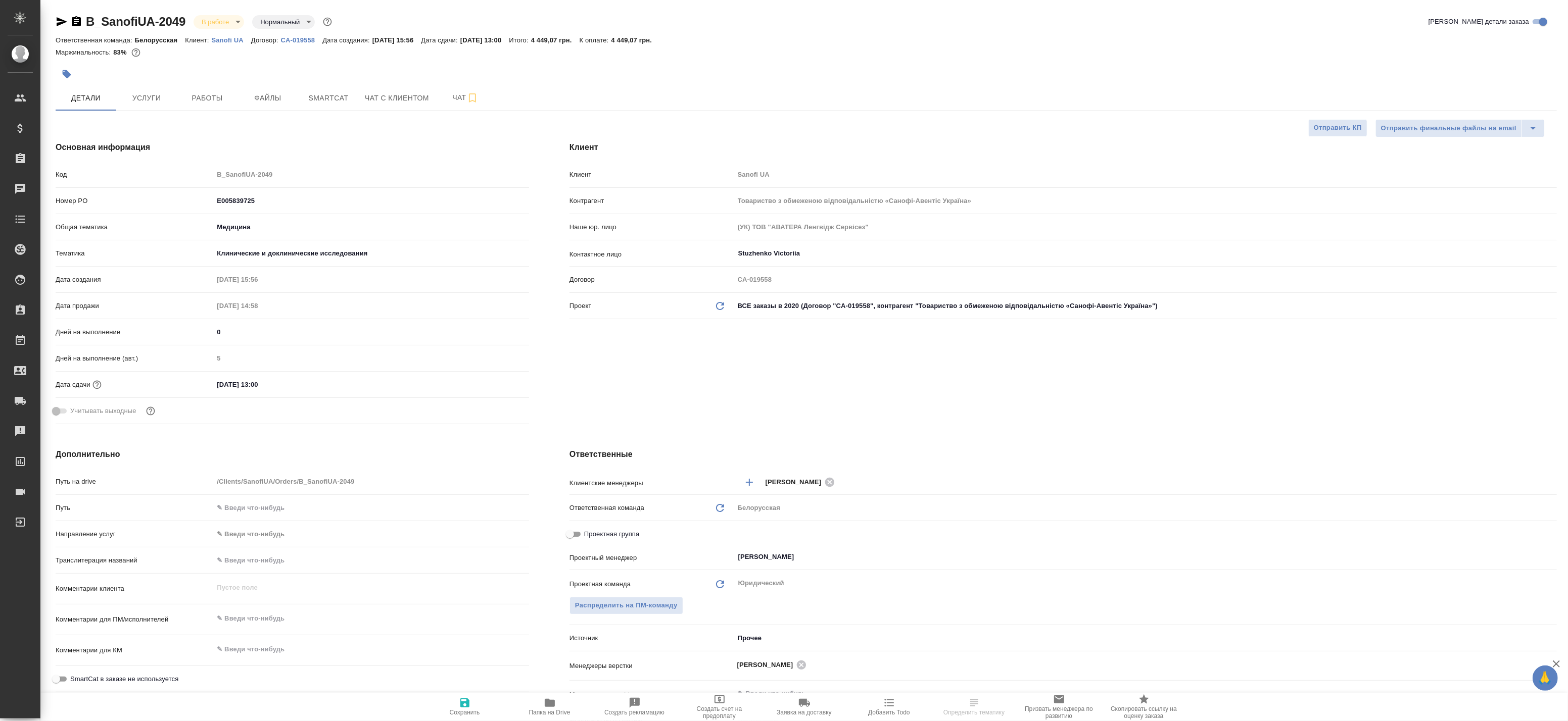
type textarea "x"
click at [315, 104] on button "Smartcat" at bounding box center [328, 98] width 61 height 25
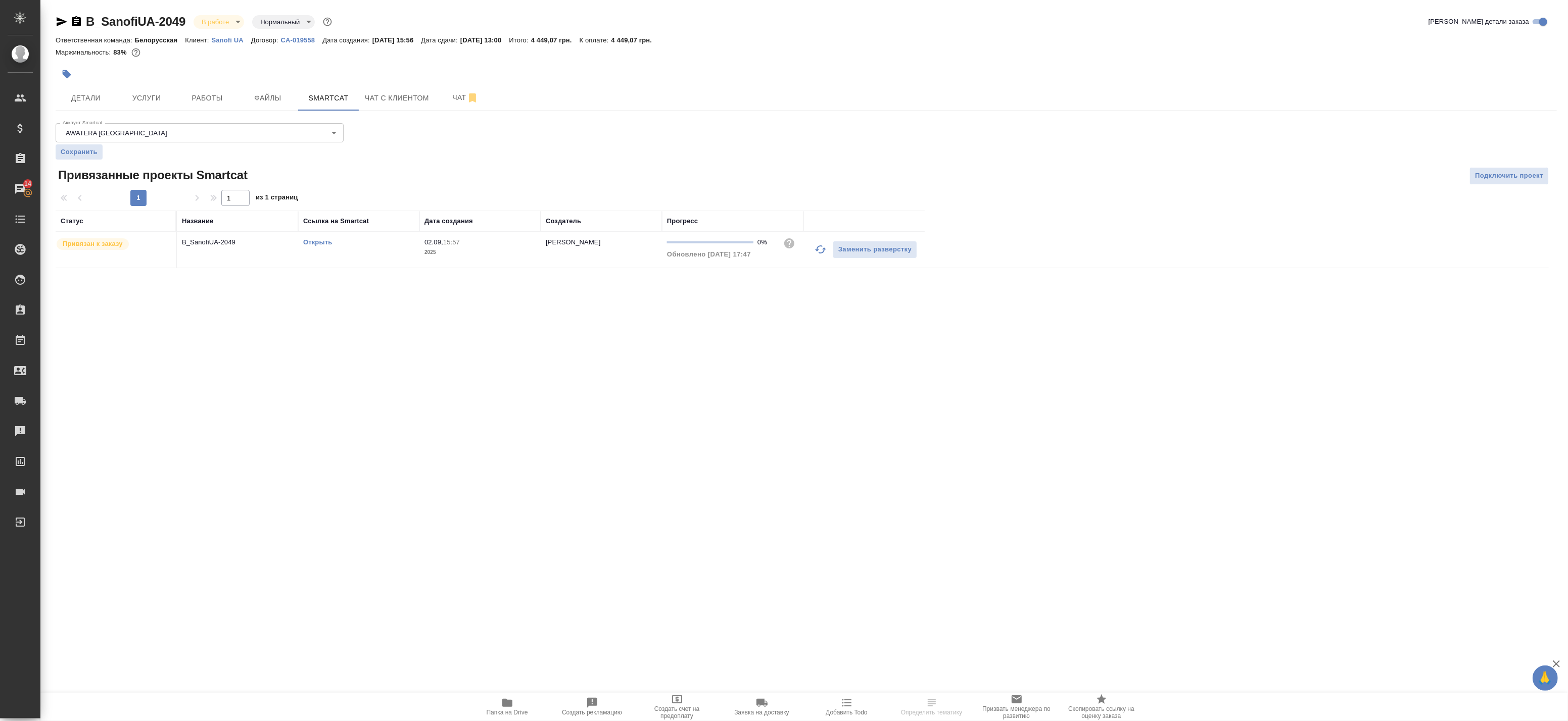
click at [817, 248] on icon "button" at bounding box center [821, 250] width 12 height 12
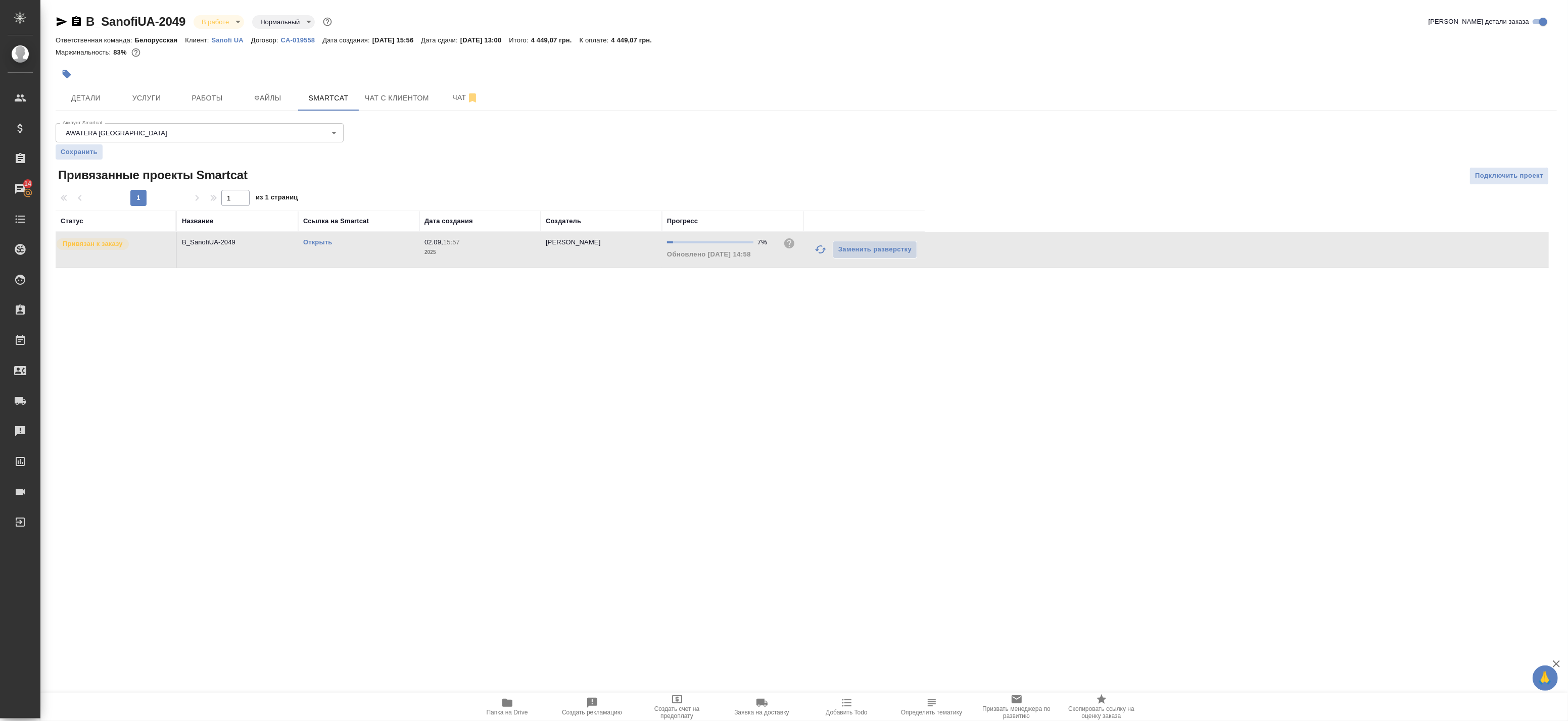
click at [315, 239] on link "Открыть" at bounding box center [318, 242] width 29 height 8
